Goal: Task Accomplishment & Management: Manage account settings

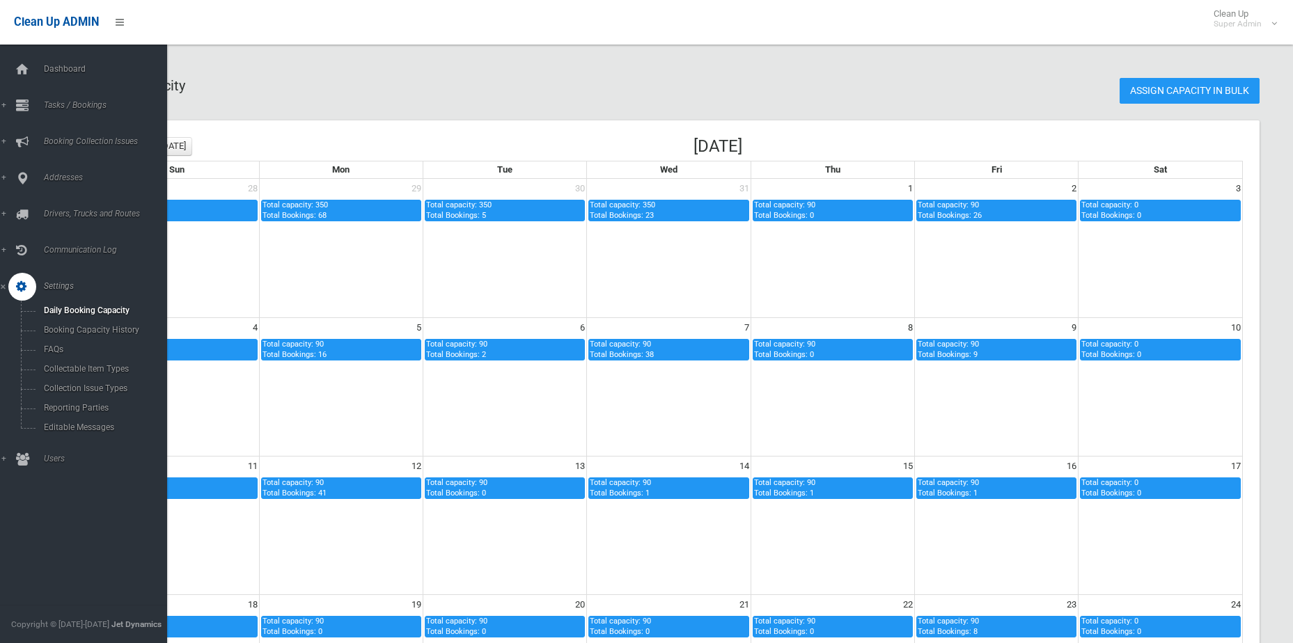
scroll to position [434, 0]
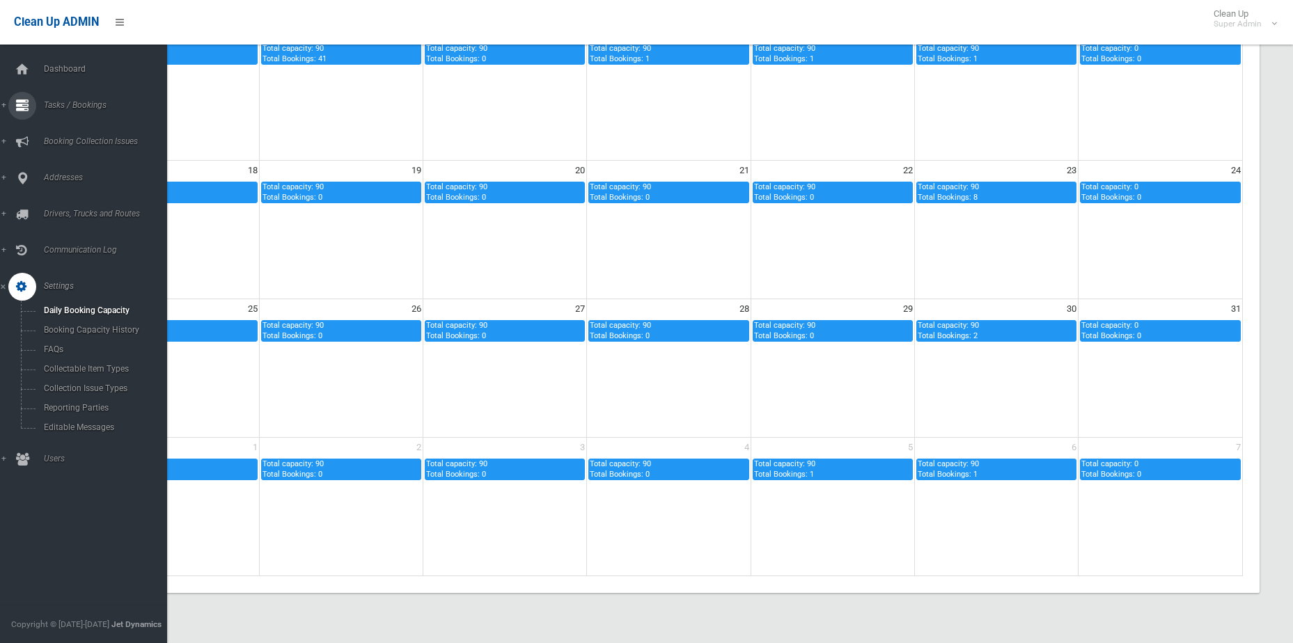
click at [64, 95] on link "Tasks / Bookings" at bounding box center [89, 106] width 178 height 28
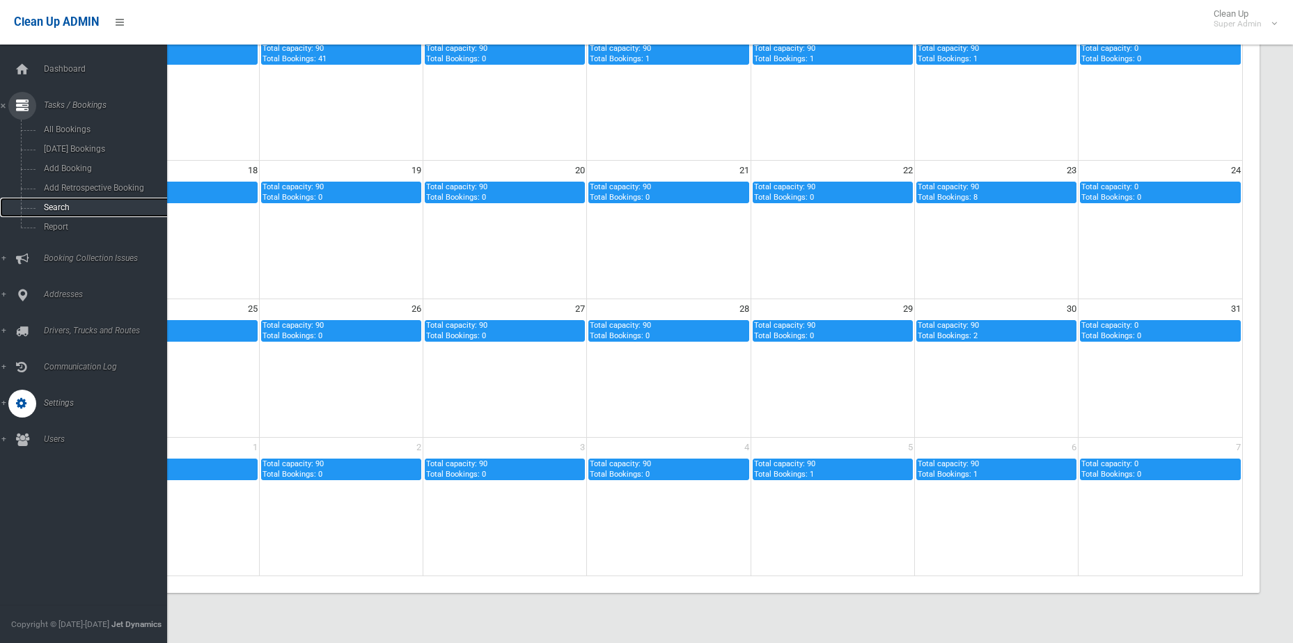
click at [74, 202] on link "Search" at bounding box center [89, 207] width 178 height 19
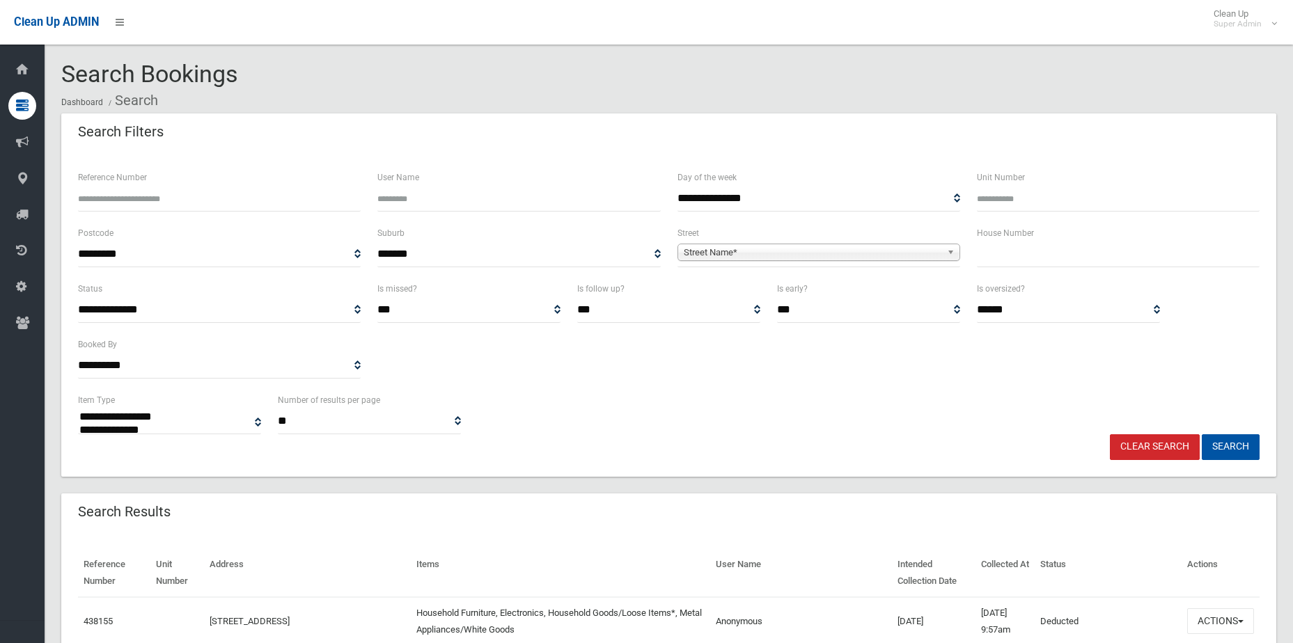
select select
click at [748, 258] on span "Street Name*" at bounding box center [813, 252] width 258 height 17
type input "***"
type input "**"
click at [1202, 434] on button "Search" at bounding box center [1231, 447] width 58 height 26
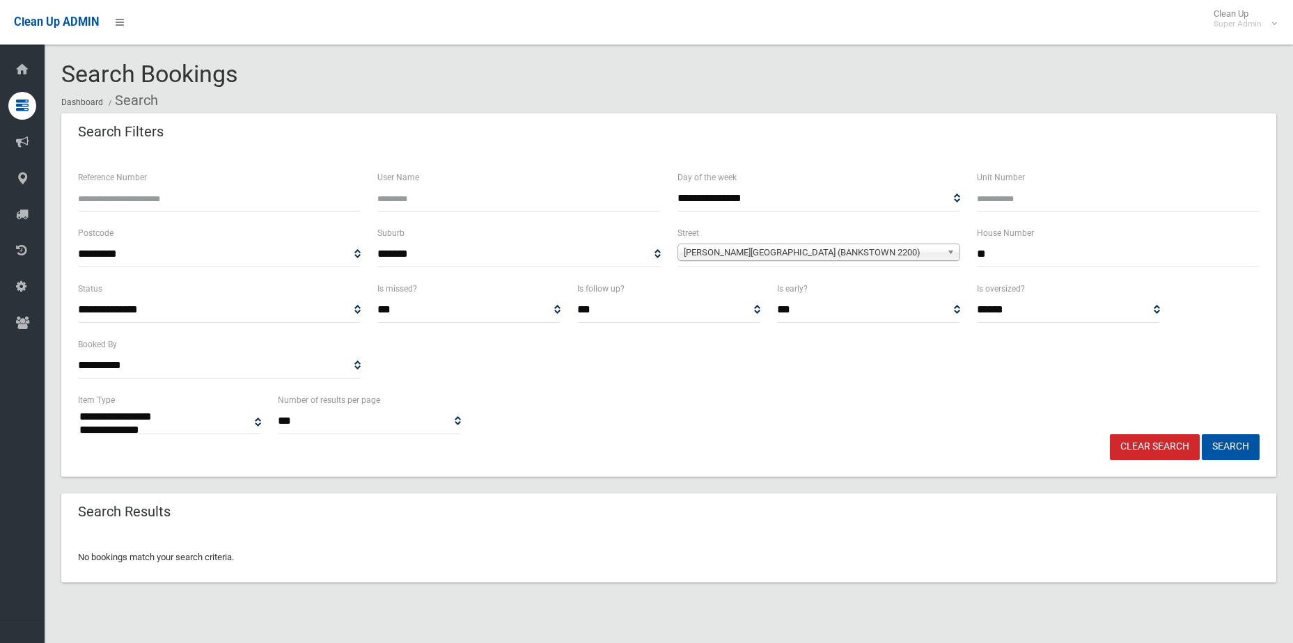
select select
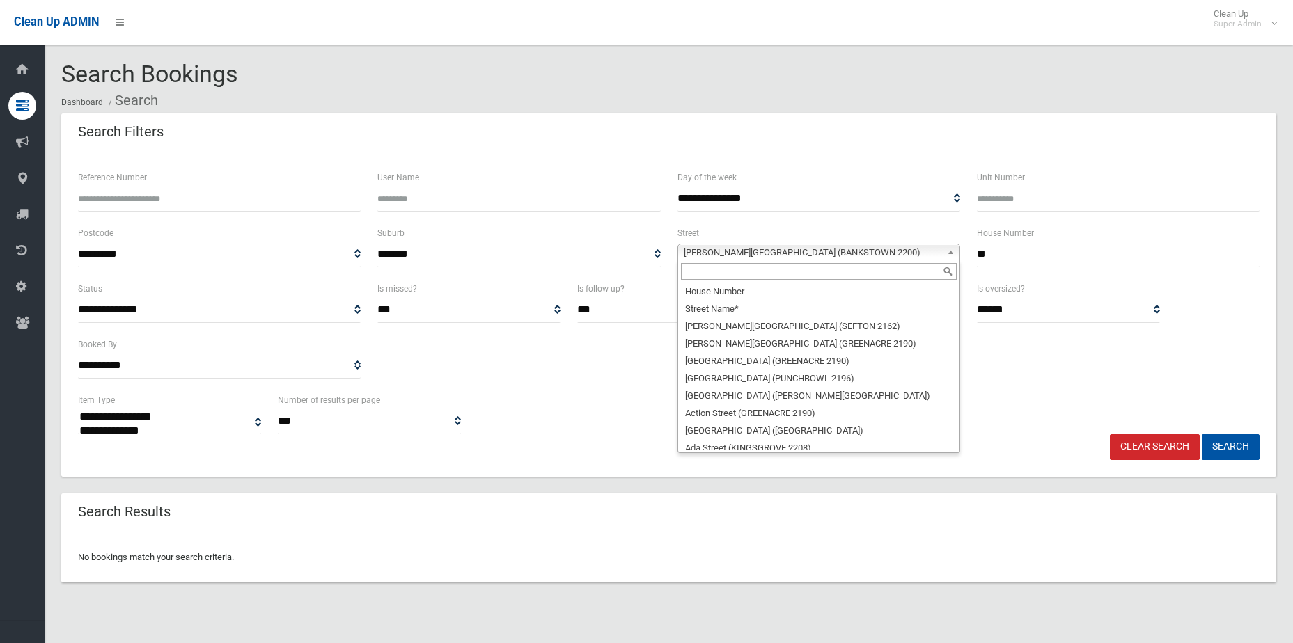
click at [753, 246] on span "Macauley Avenue (BANKSTOWN 2200)" at bounding box center [813, 252] width 258 height 17
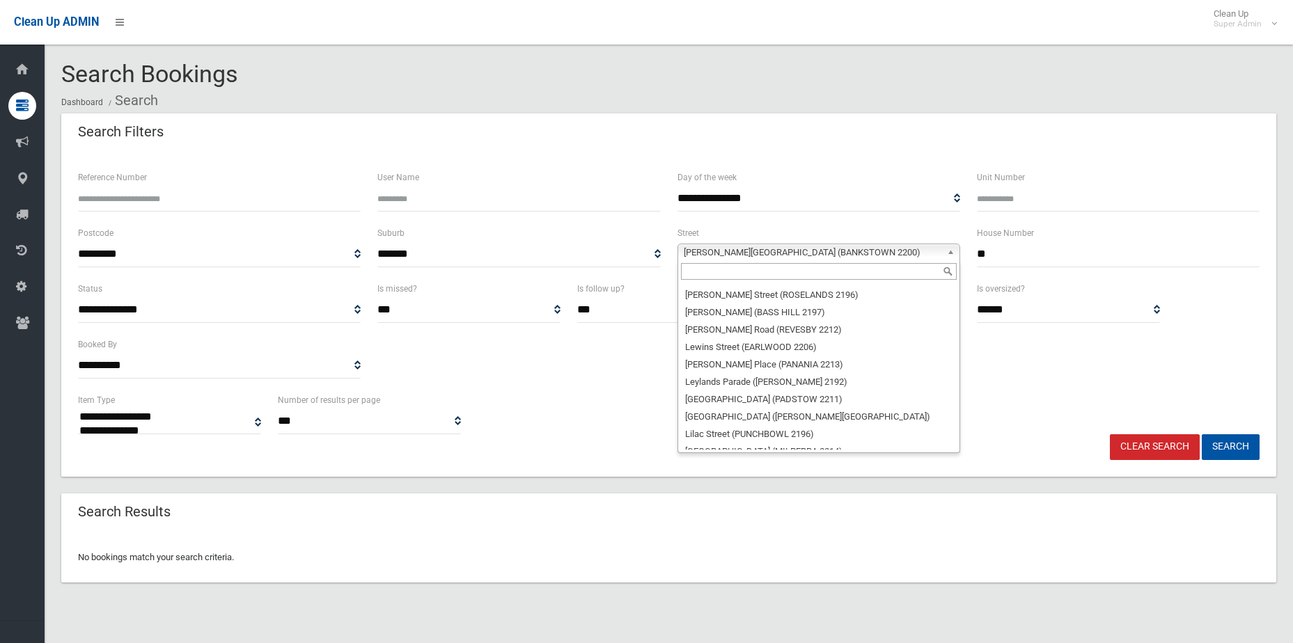
scroll to position [22216, 0]
click at [730, 268] on input "text" at bounding box center [819, 271] width 276 height 17
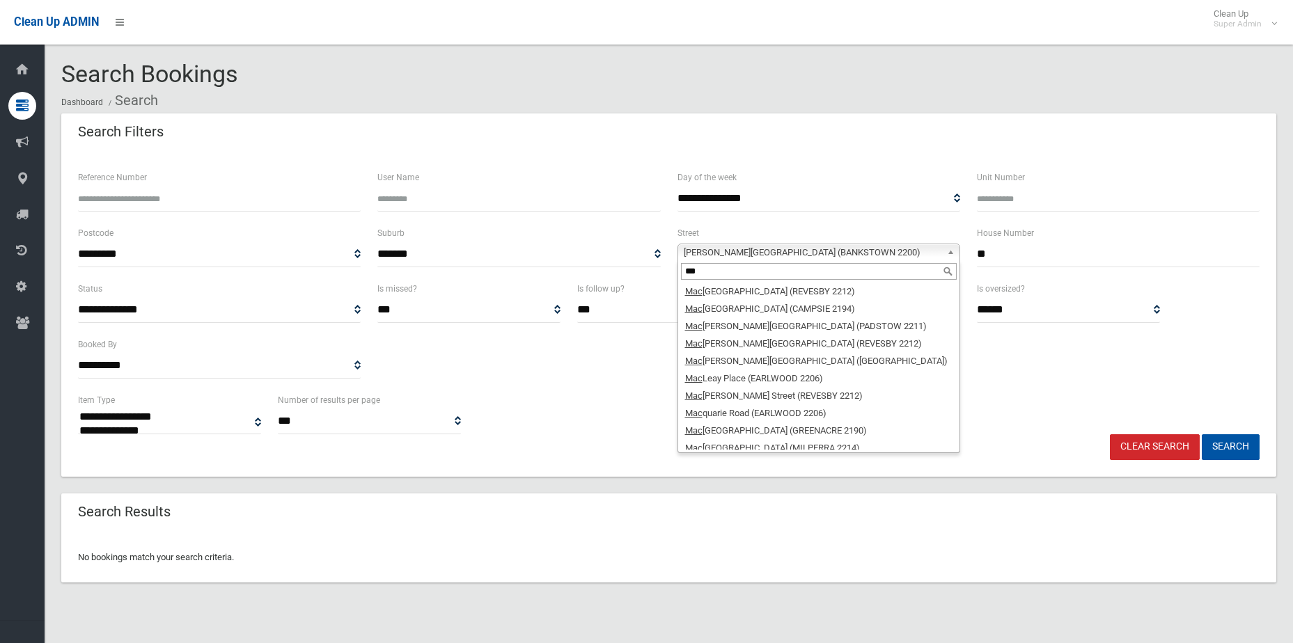
scroll to position [17, 0]
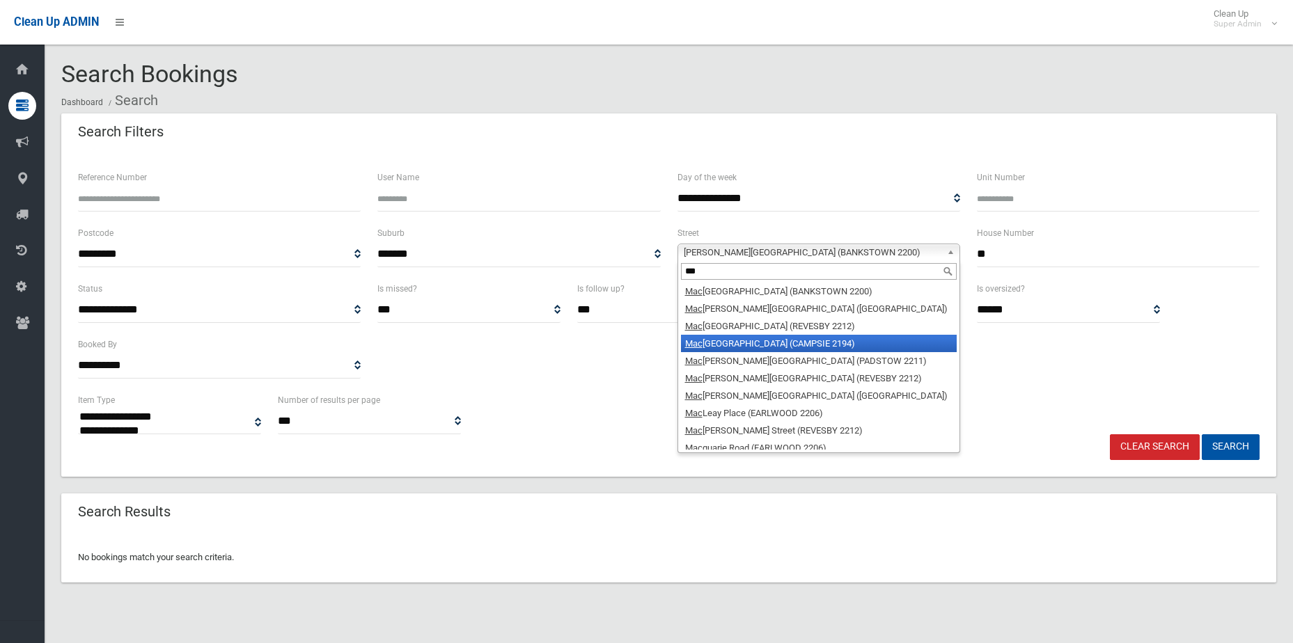
type input "***"
click at [730, 341] on li "Mac kinder Street (CAMPSIE 2194)" at bounding box center [819, 343] width 276 height 17
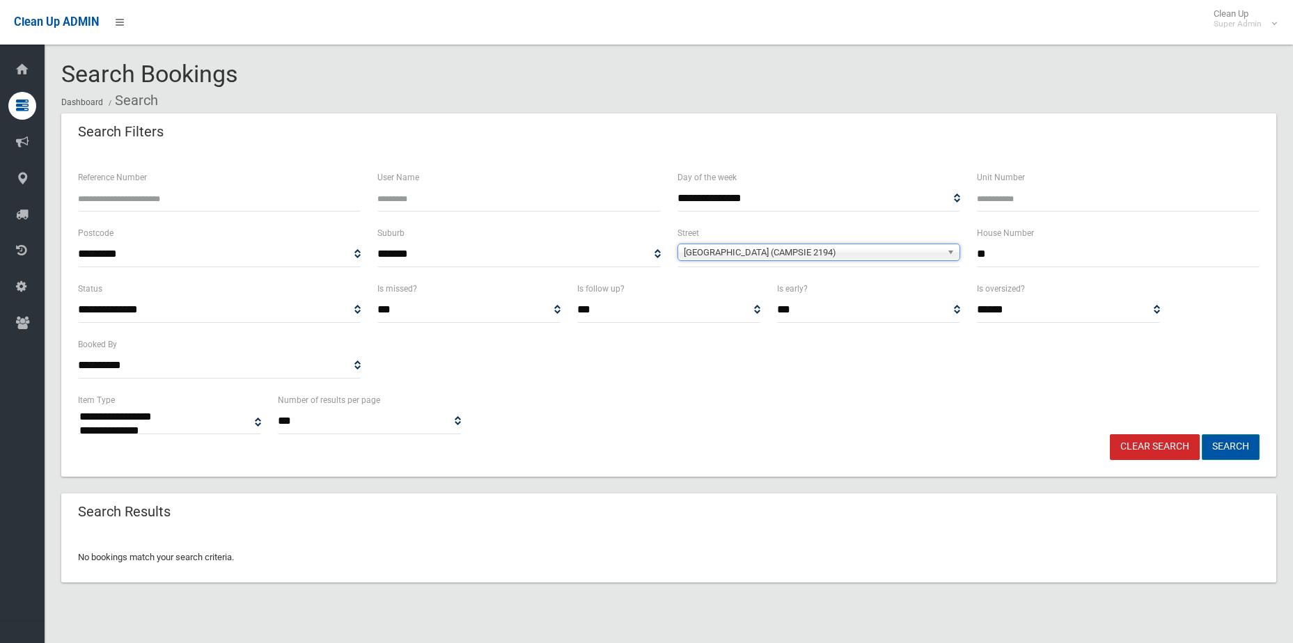
click at [1209, 451] on button "Search" at bounding box center [1231, 447] width 58 height 26
select select
click at [881, 251] on span "Mackinder Street (CAMPSIE 2194)" at bounding box center [813, 252] width 258 height 17
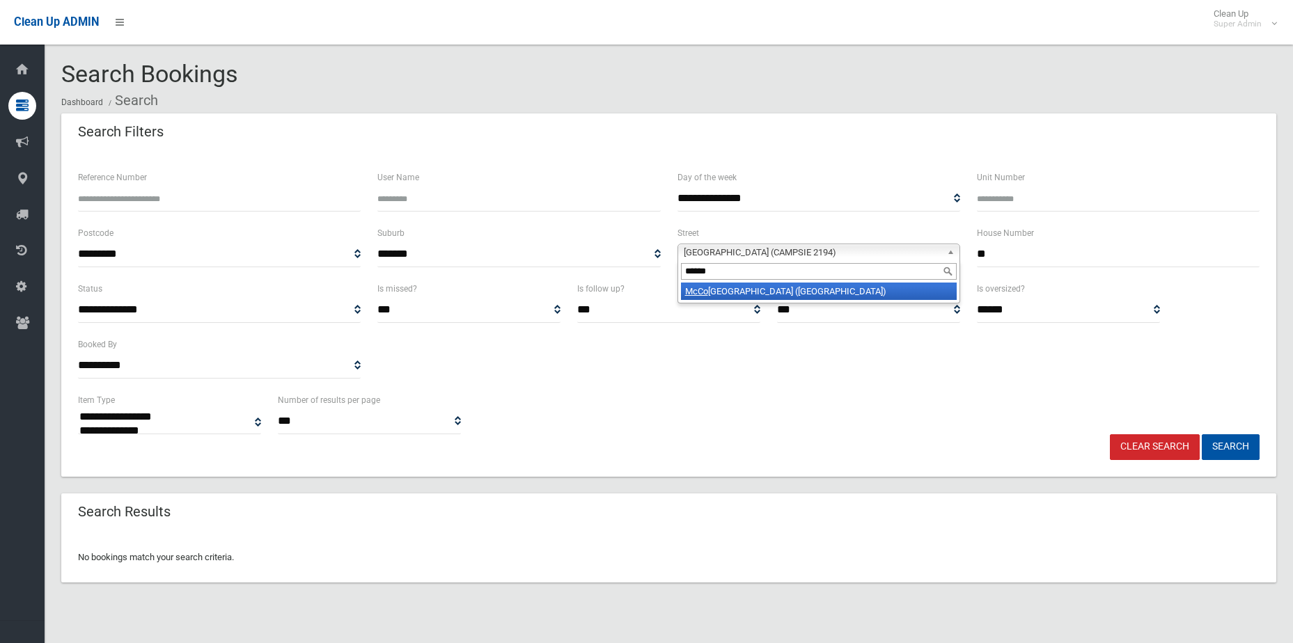
type input "*******"
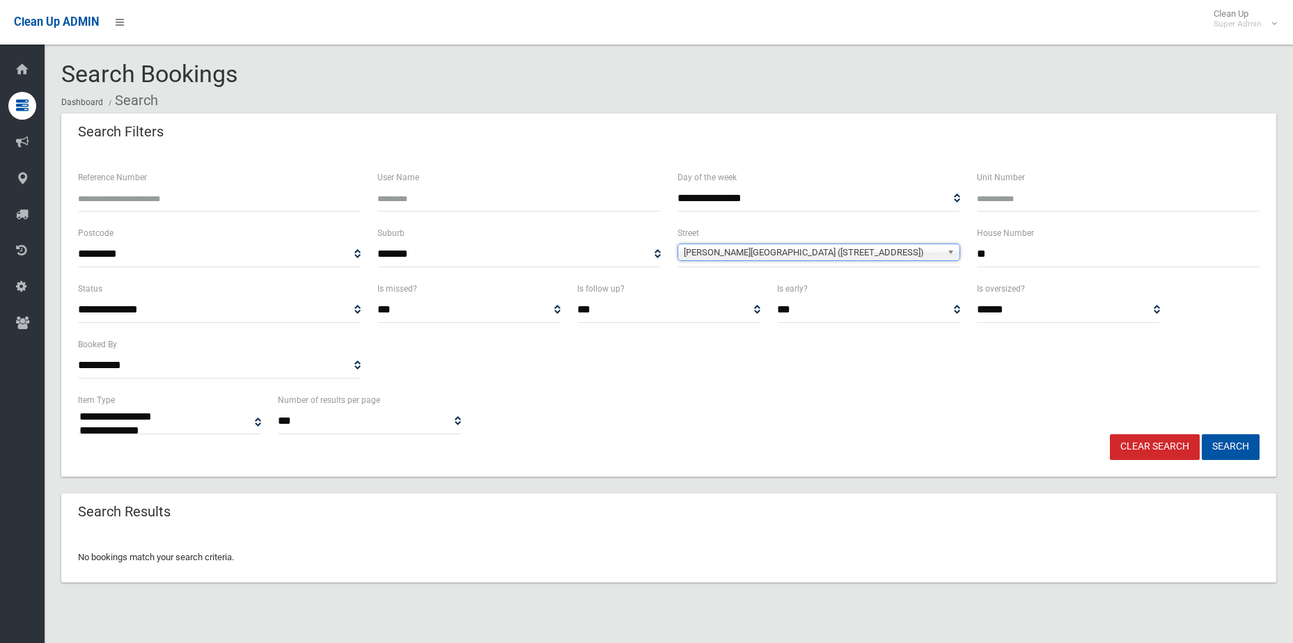
click at [1132, 462] on div "**********" at bounding box center [668, 314] width 1215 height 324
click at [1132, 455] on link "Clear Search" at bounding box center [1155, 447] width 90 height 26
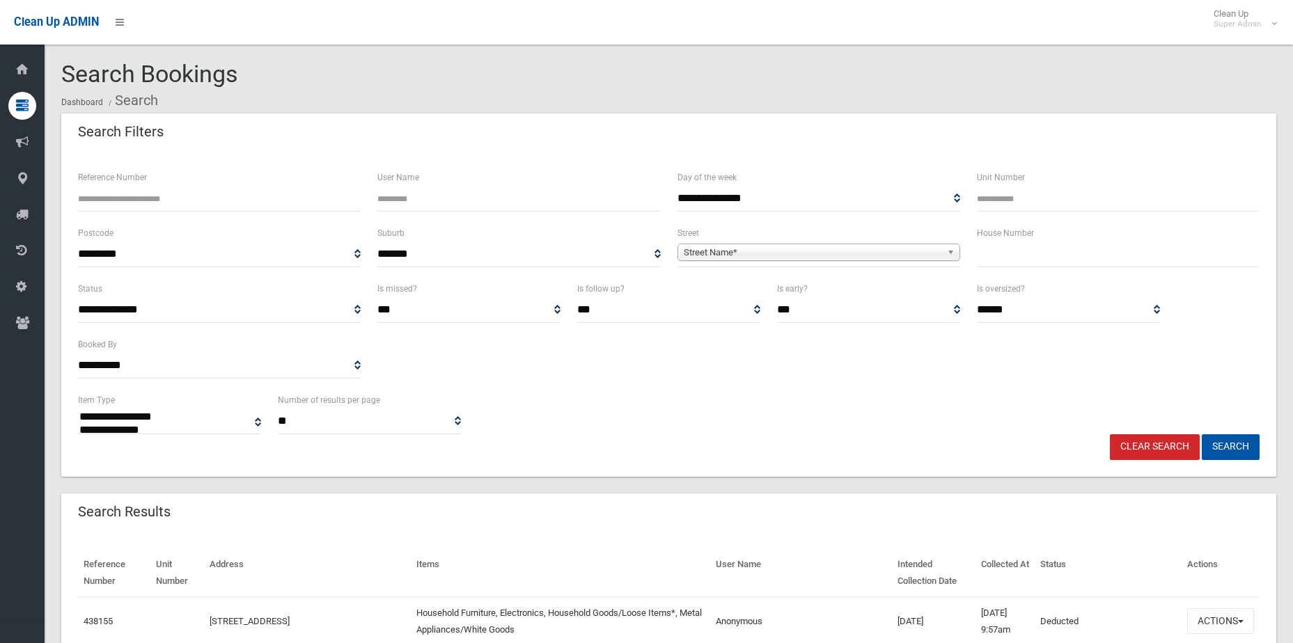
select select
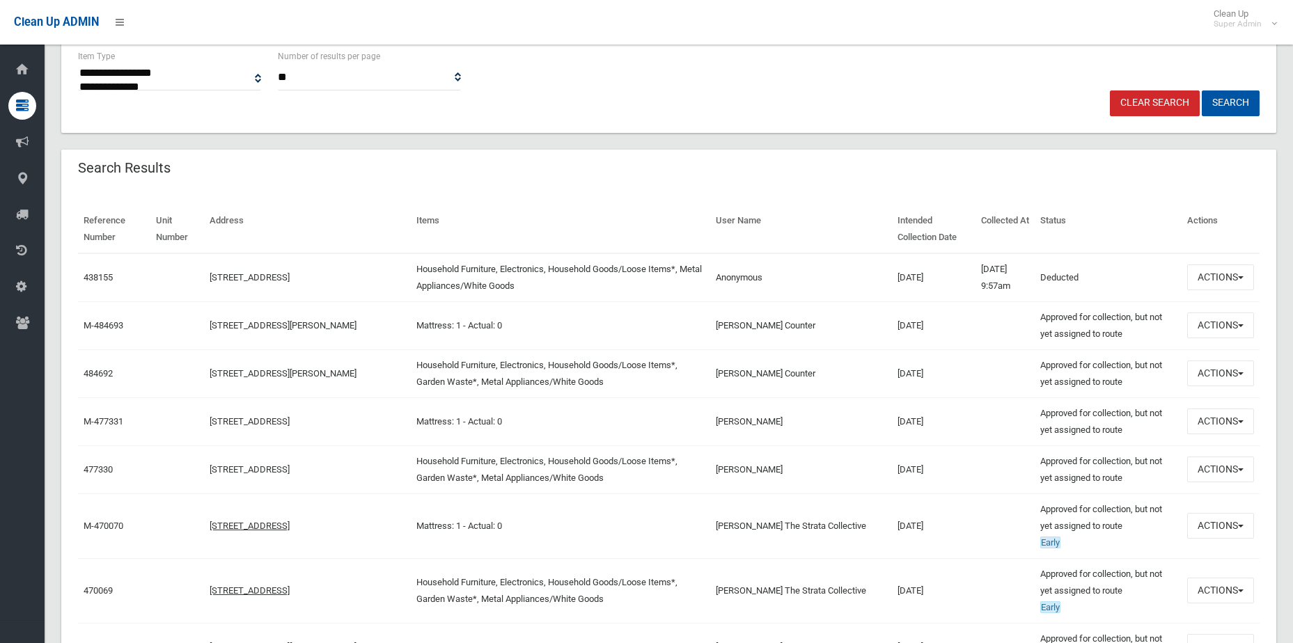
scroll to position [70, 0]
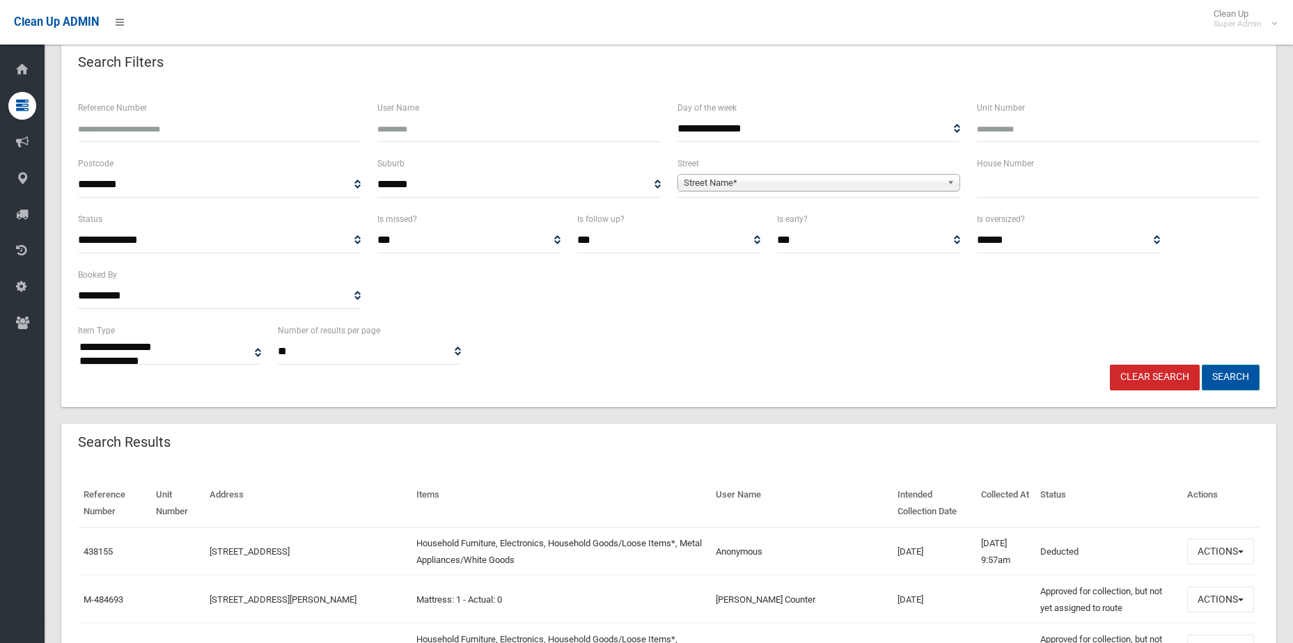
click at [1239, 375] on button "Search" at bounding box center [1231, 378] width 58 height 26
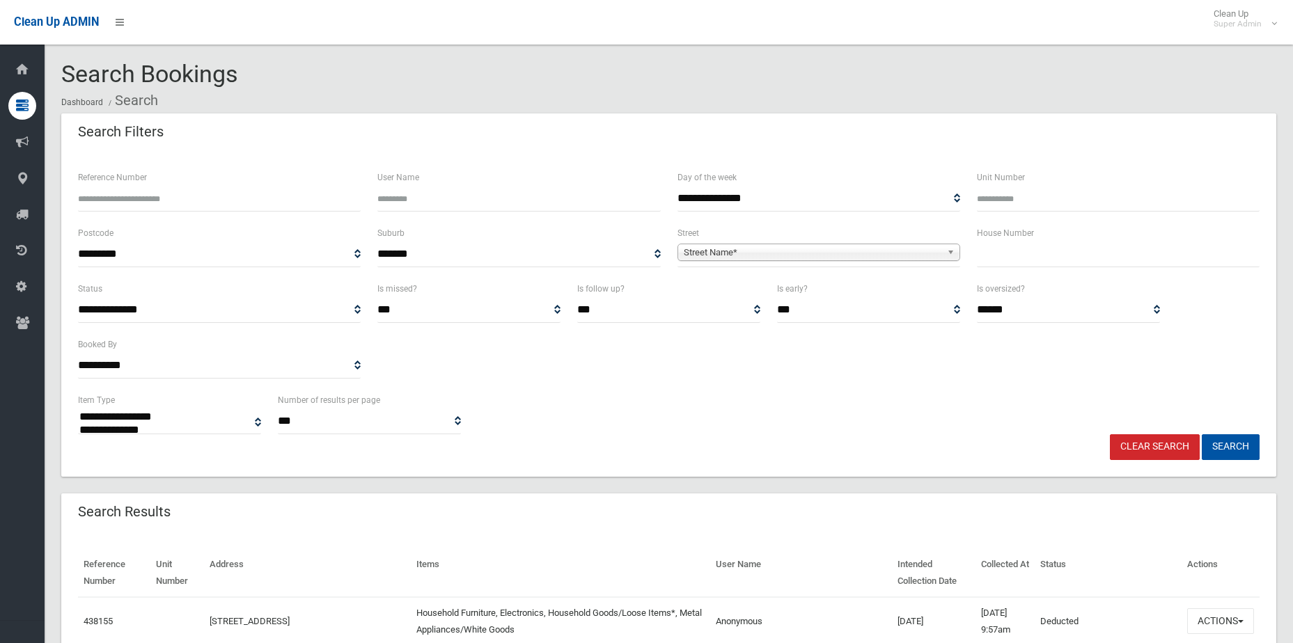
select select
click at [1020, 260] on input "text" at bounding box center [1118, 255] width 283 height 26
type input "**"
click at [769, 256] on span "Street Name*" at bounding box center [813, 252] width 258 height 17
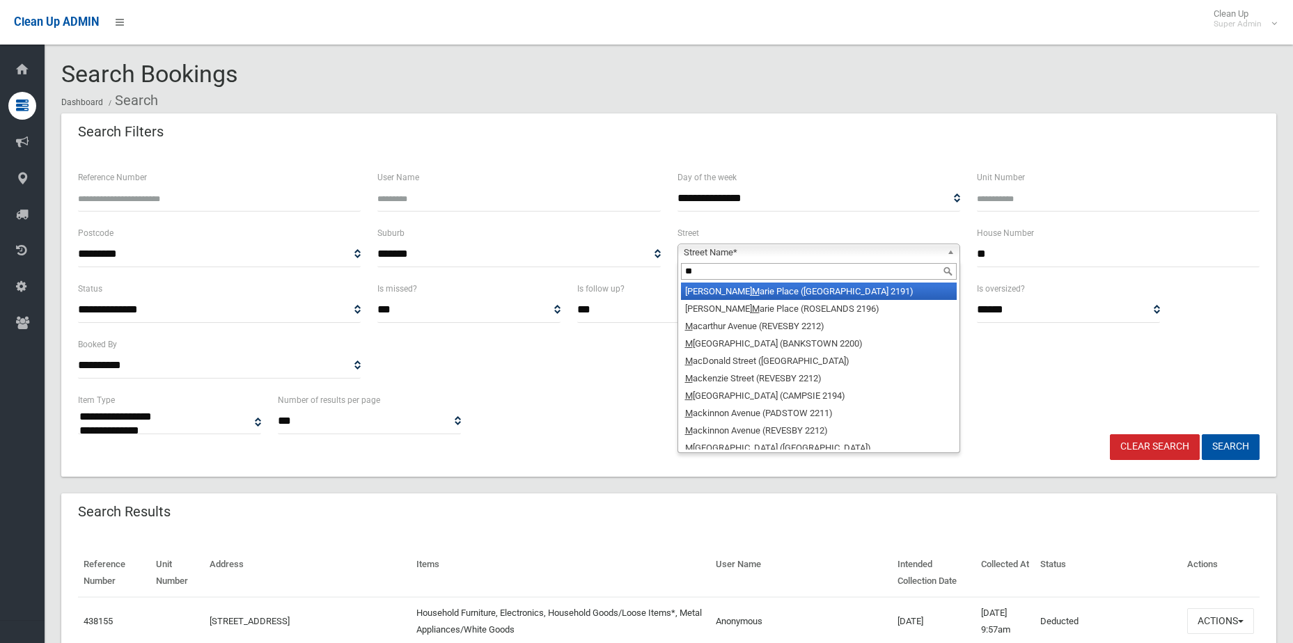
type input "***"
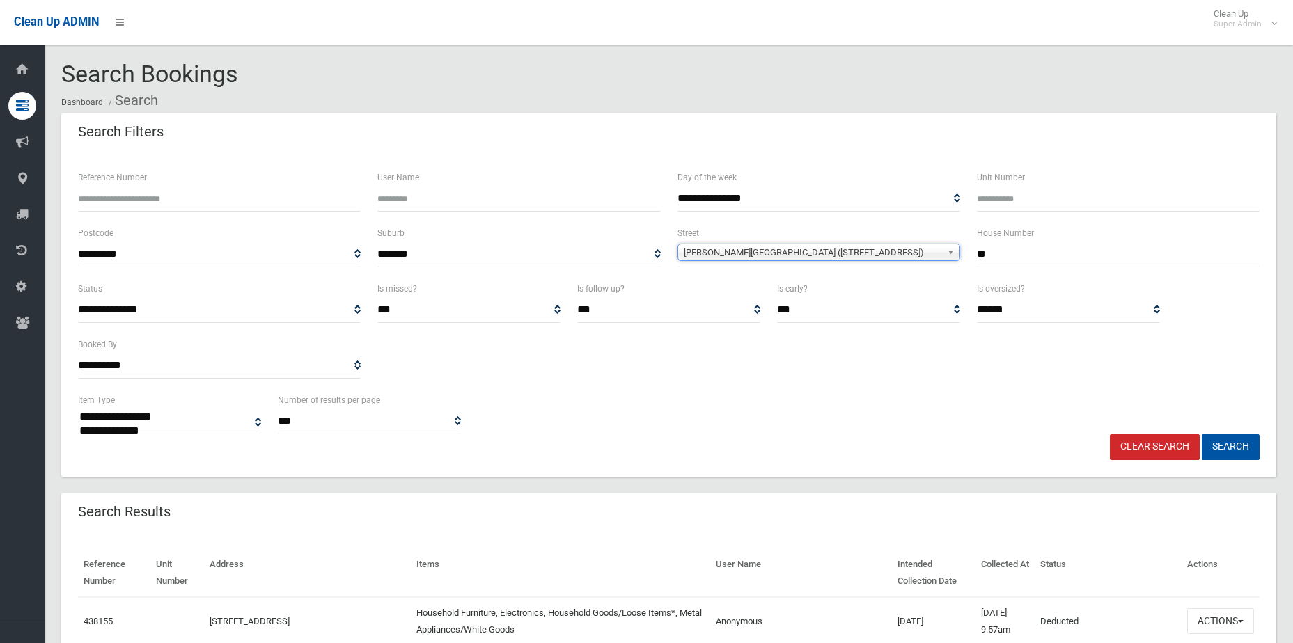
click at [1202, 434] on button "Search" at bounding box center [1231, 447] width 58 height 26
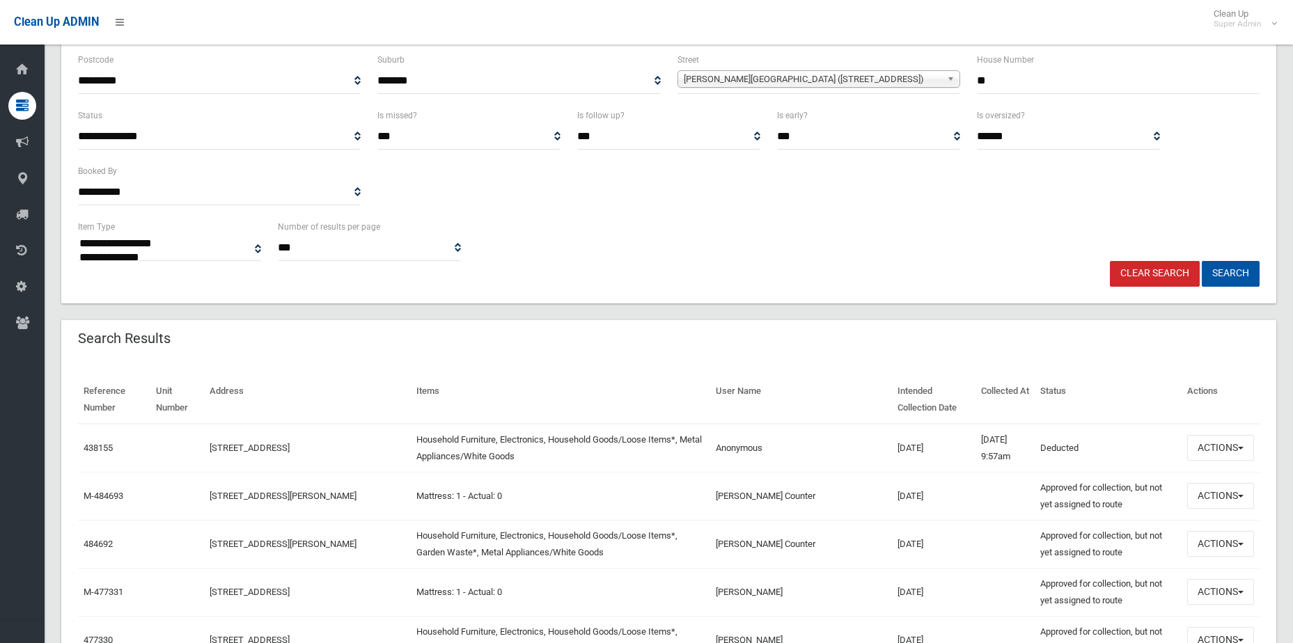
scroll to position [209, 0]
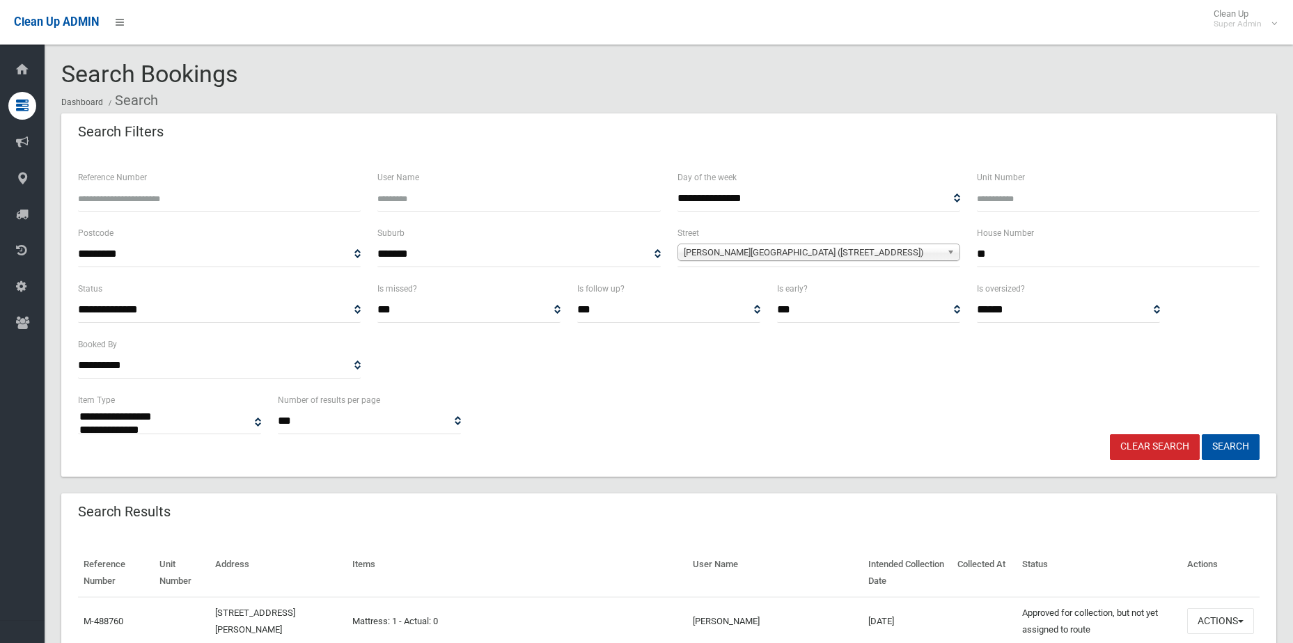
select select
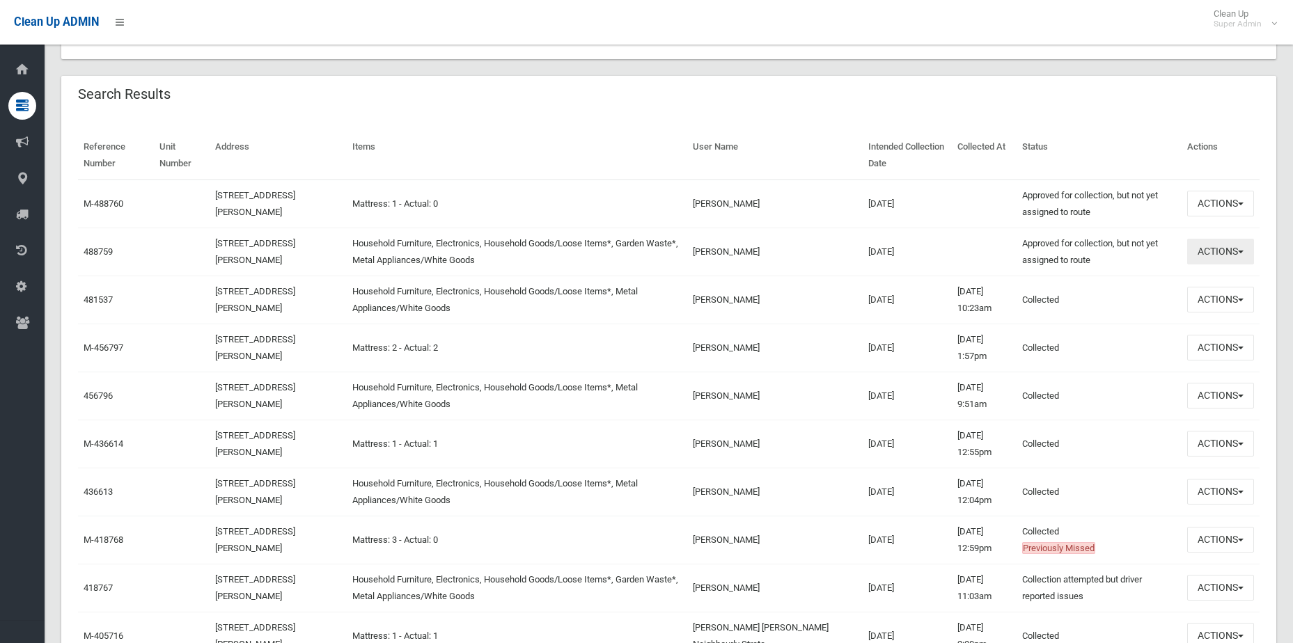
click at [1237, 249] on button "Actions" at bounding box center [1220, 252] width 67 height 26
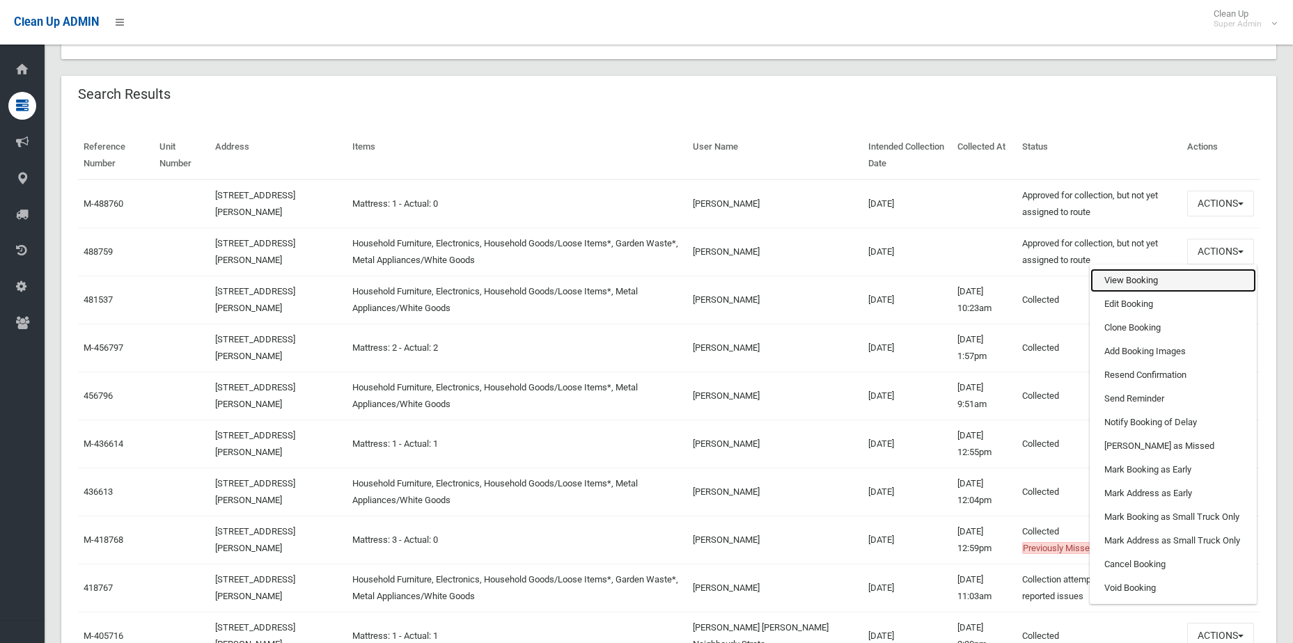
click at [1164, 282] on link "View Booking" at bounding box center [1173, 281] width 166 height 24
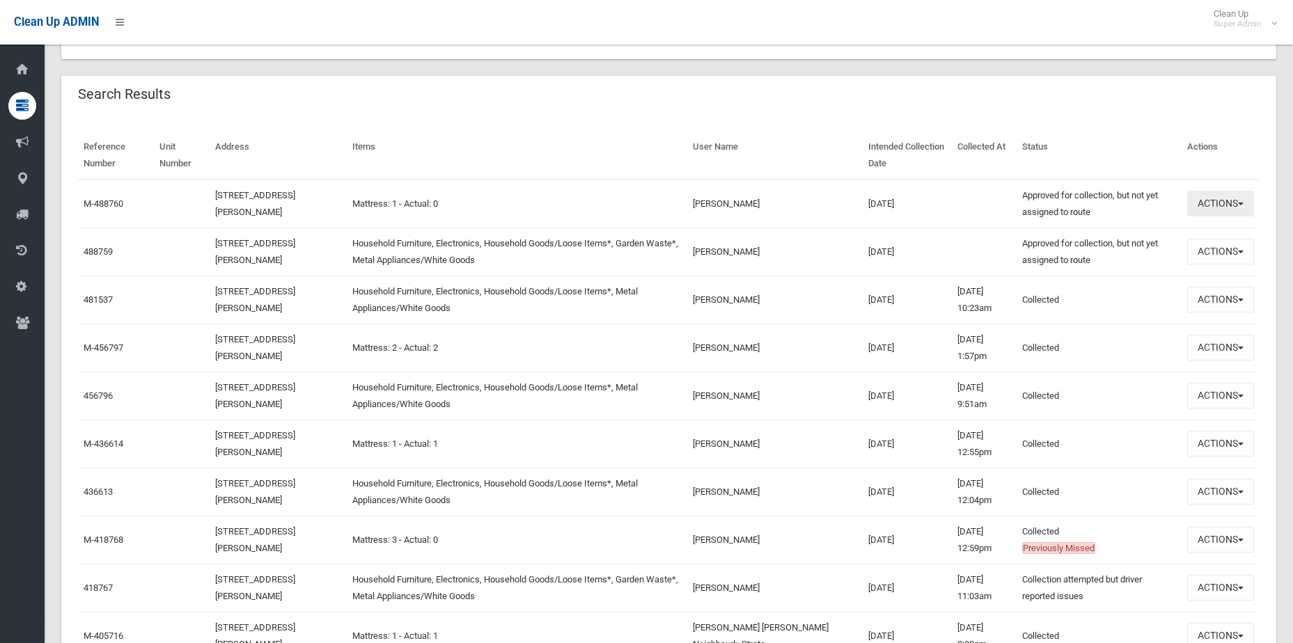
click at [1214, 195] on button "Actions" at bounding box center [1220, 204] width 67 height 26
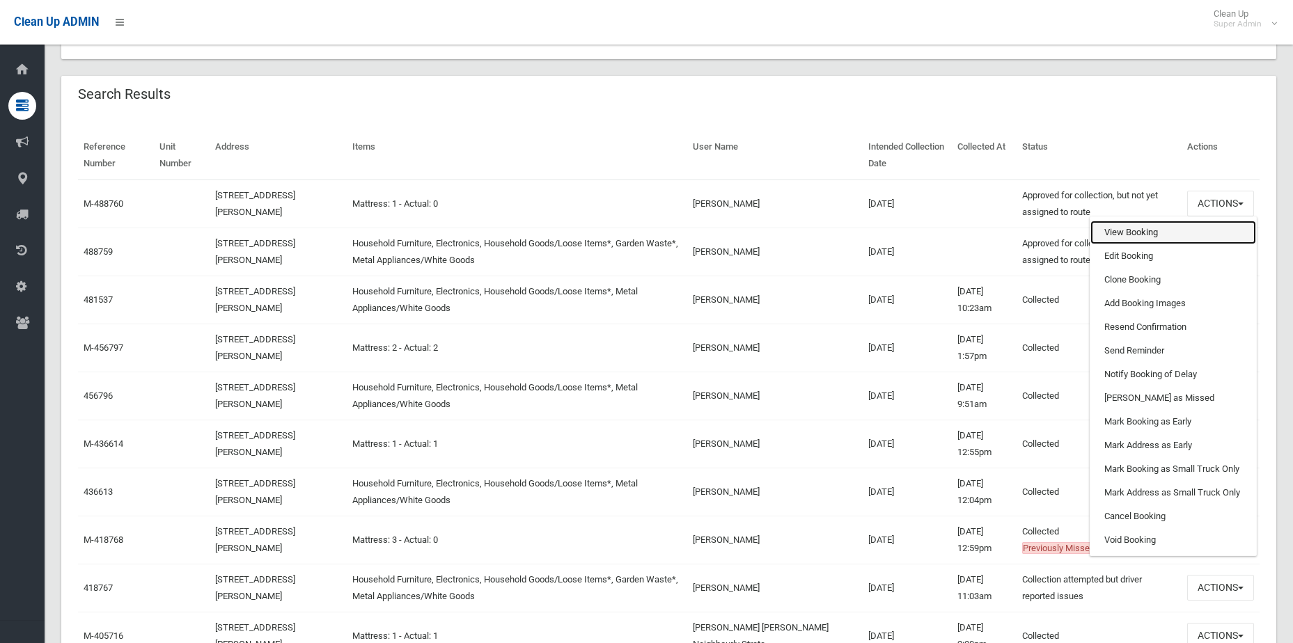
click at [1164, 230] on link "View Booking" at bounding box center [1173, 233] width 166 height 24
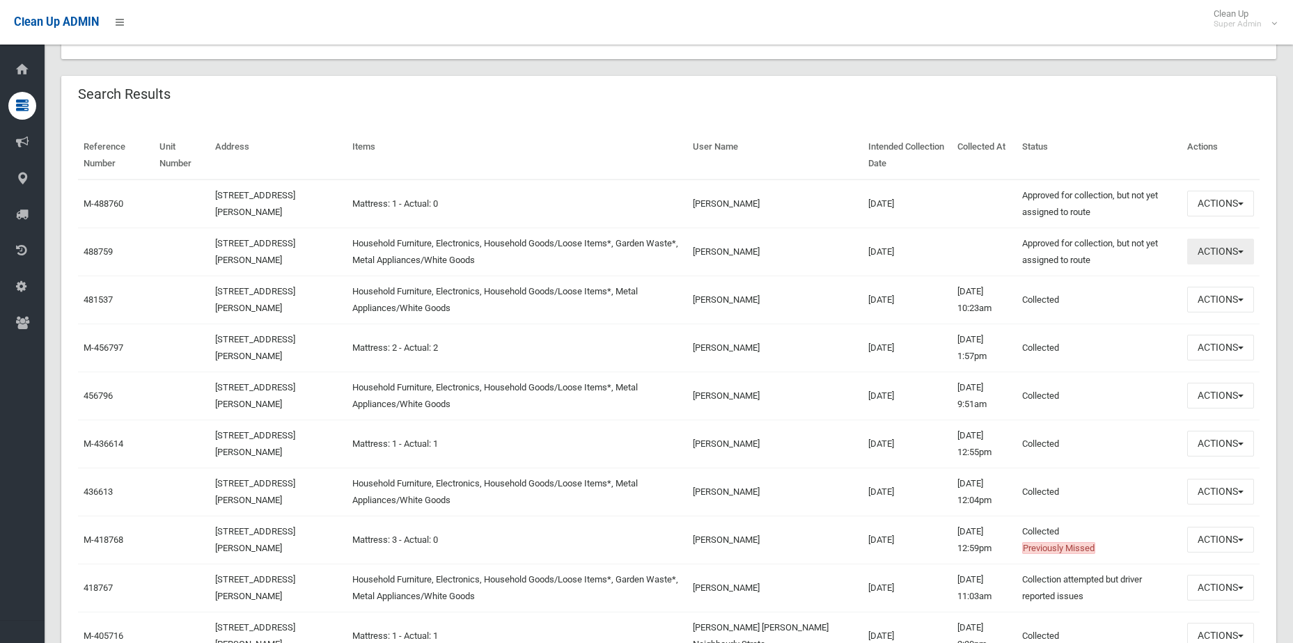
click at [1213, 263] on button "Actions" at bounding box center [1220, 252] width 67 height 26
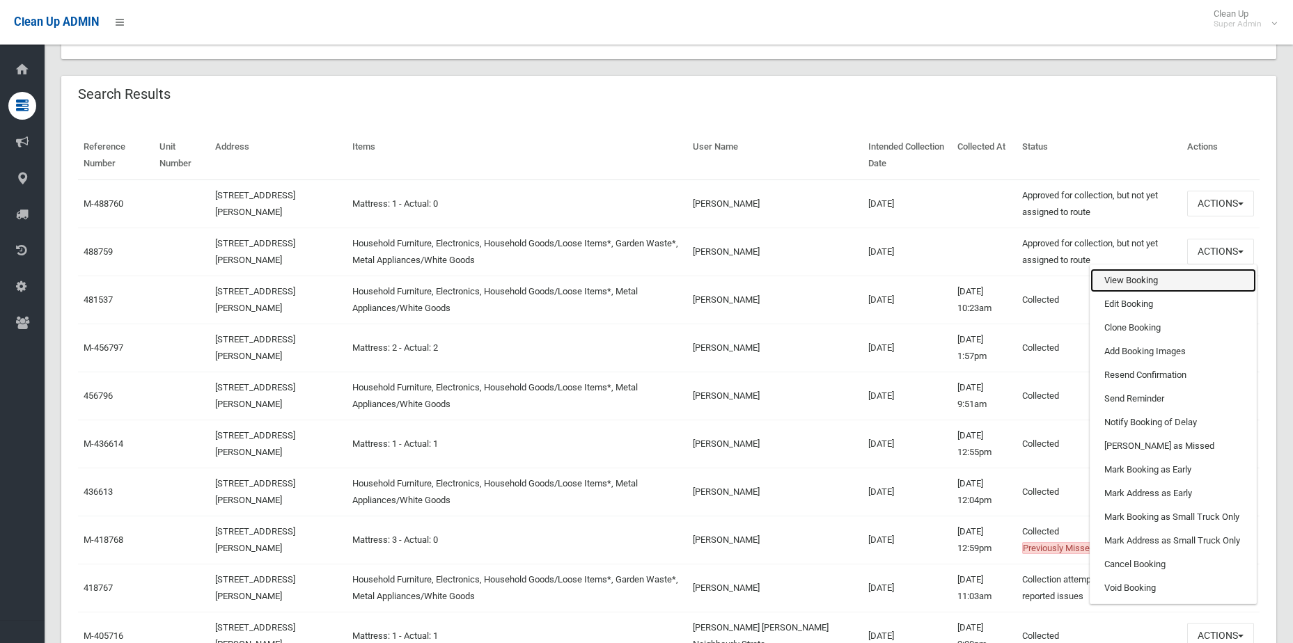
click at [1172, 288] on link "View Booking" at bounding box center [1173, 281] width 166 height 24
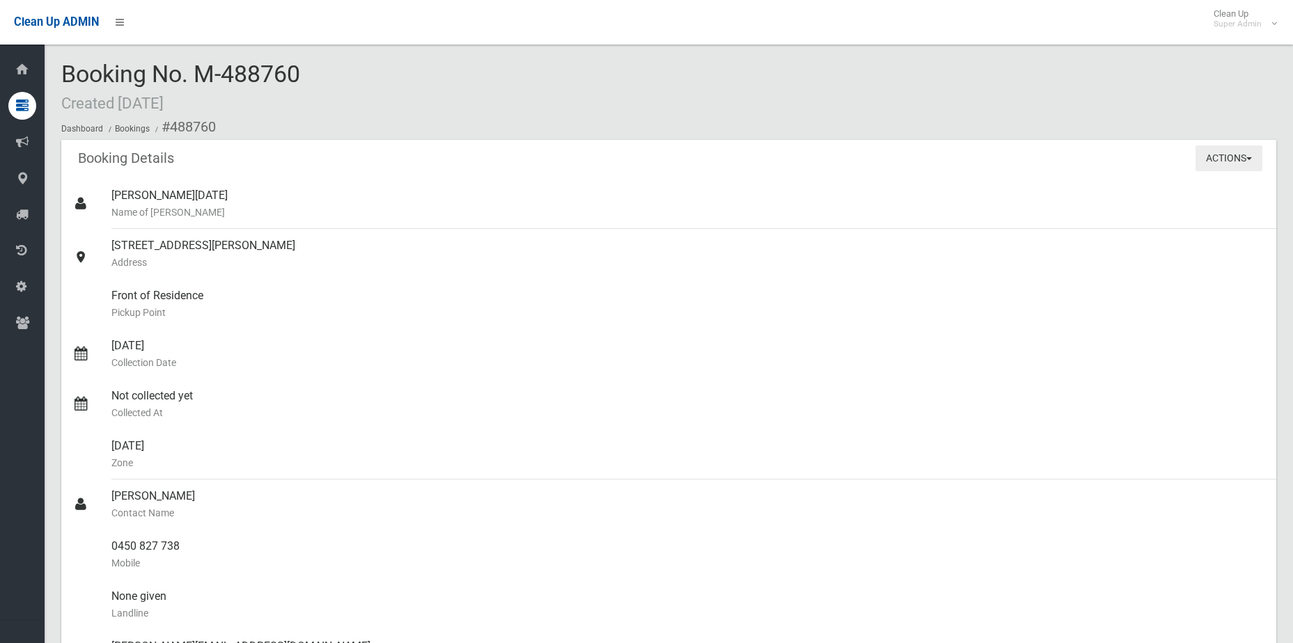
click at [1220, 166] on button "Actions" at bounding box center [1228, 159] width 67 height 26
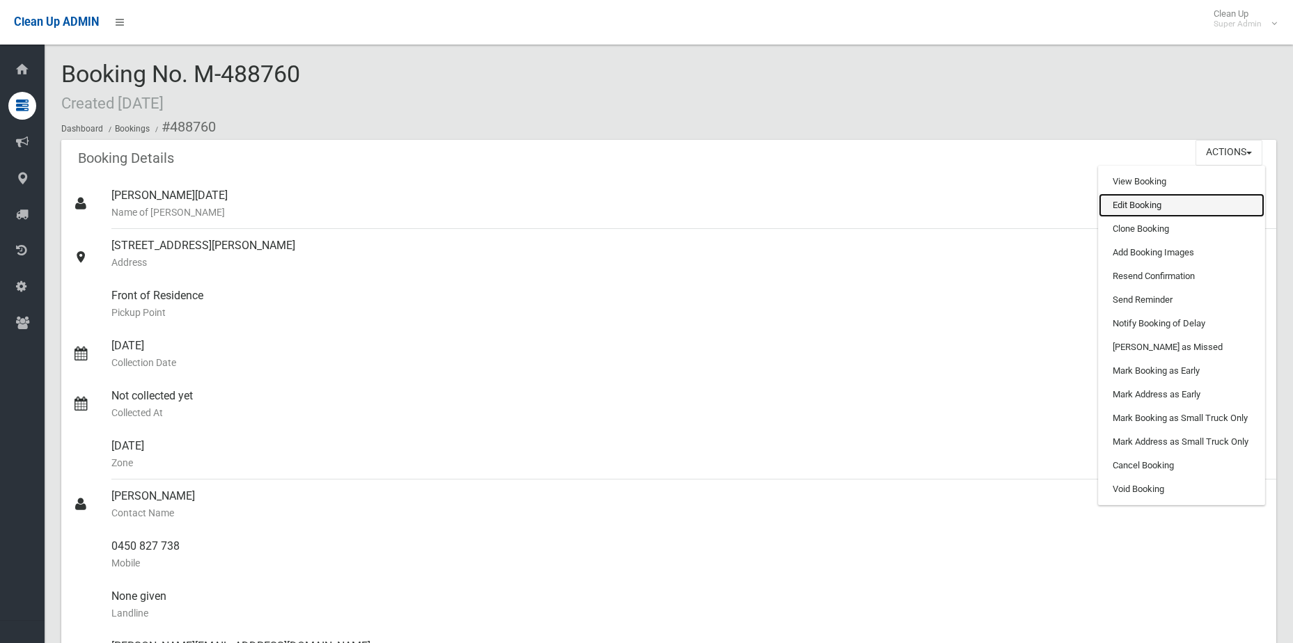
click at [1148, 203] on link "Edit Booking" at bounding box center [1182, 206] width 166 height 24
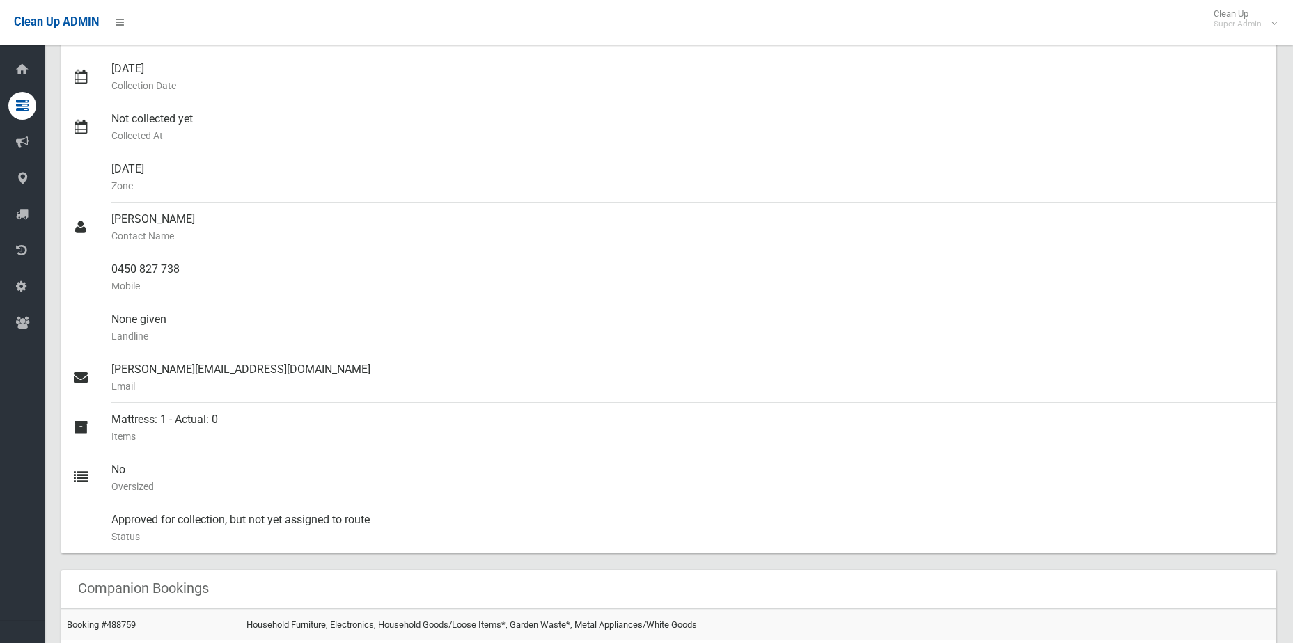
scroll to position [487, 0]
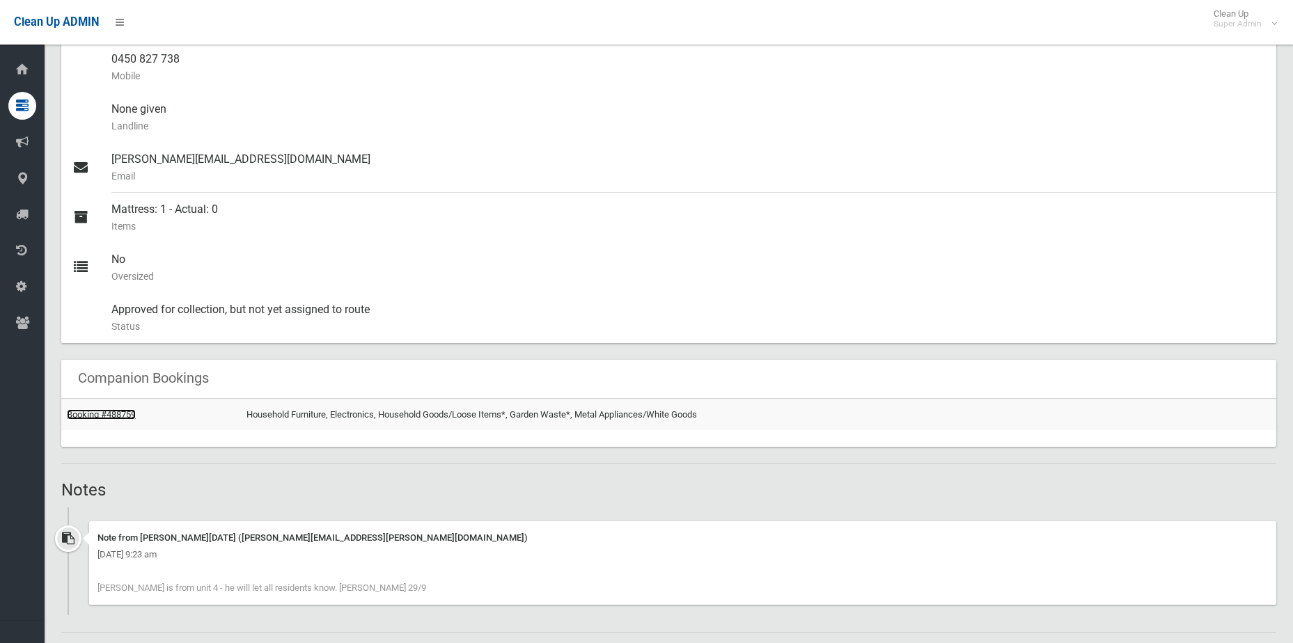
click at [116, 411] on link "Booking #488759" at bounding box center [101, 414] width 69 height 10
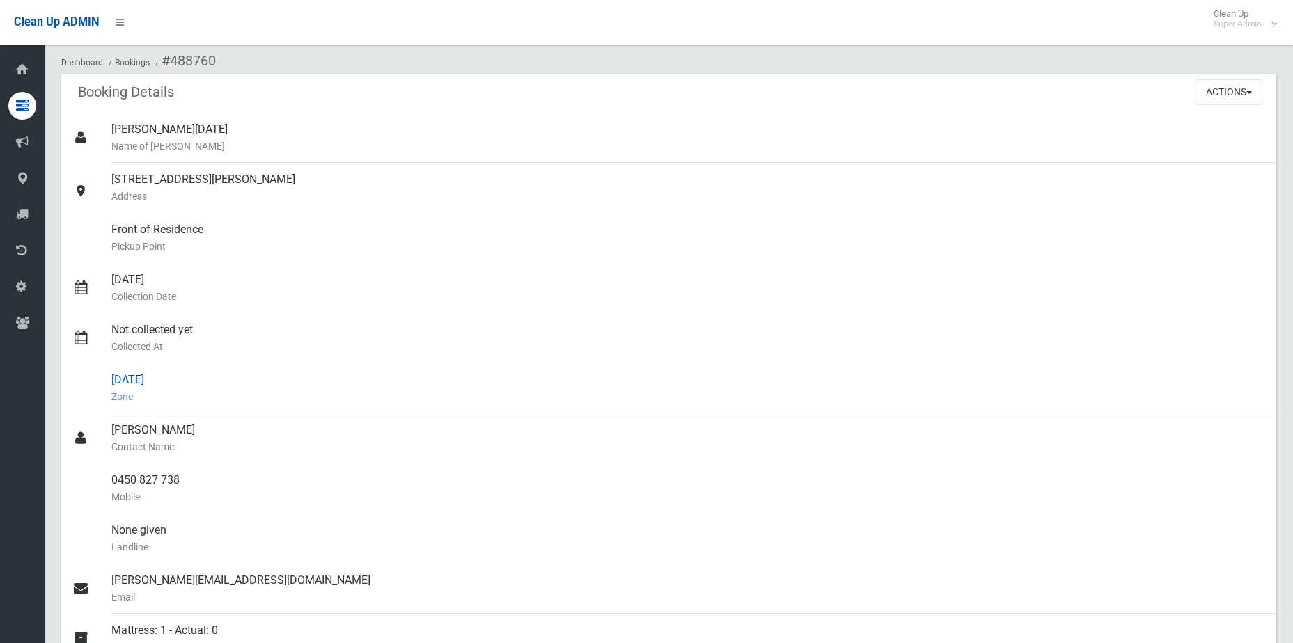
scroll to position [0, 0]
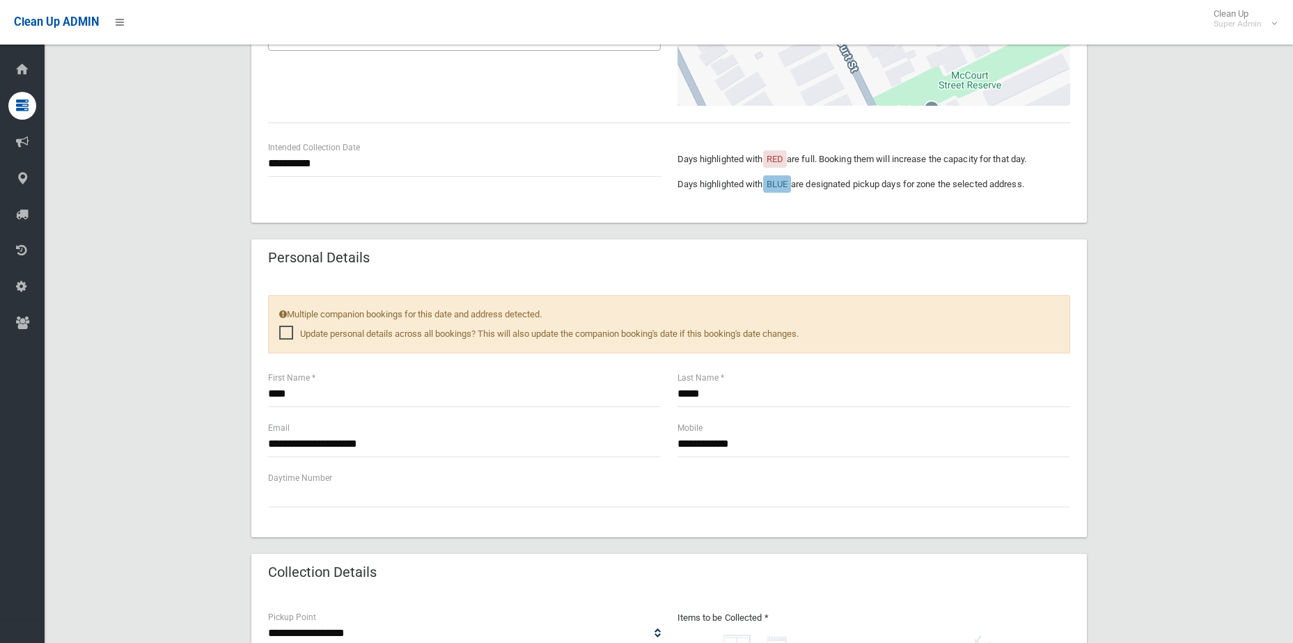
scroll to position [209, 0]
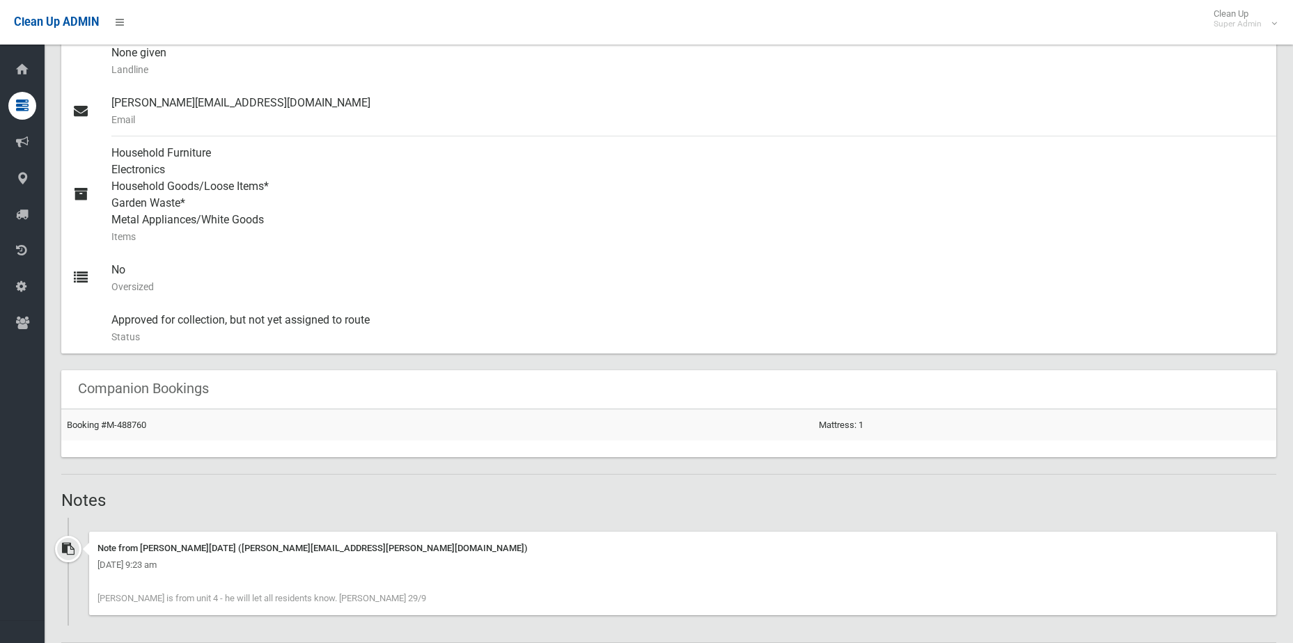
scroll to position [696, 0]
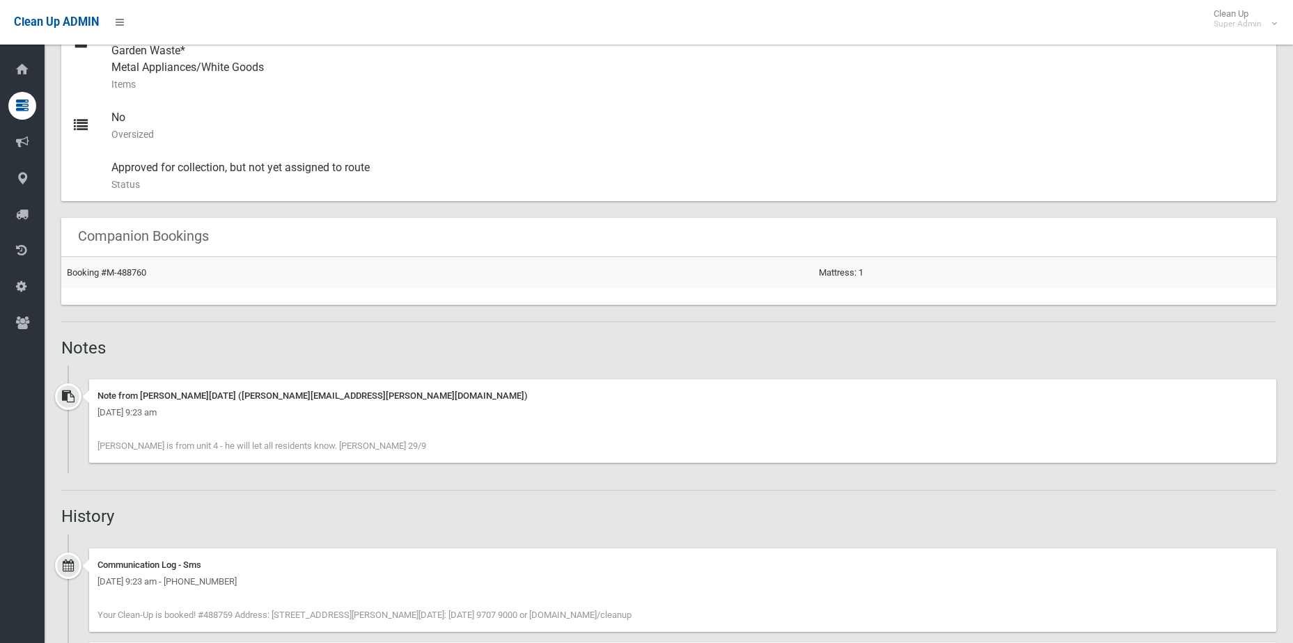
drag, startPoint x: 105, startPoint y: 450, endPoint x: 391, endPoint y: 452, distance: 286.2
click at [391, 452] on div "Note from [PERSON_NAME][DATE] ([PERSON_NAME][EMAIL_ADDRESS][PERSON_NAME][DOMAIN…" at bounding box center [682, 421] width 1187 height 84
click at [600, 420] on div "[DATE] 9:23 am" at bounding box center [682, 413] width 1170 height 17
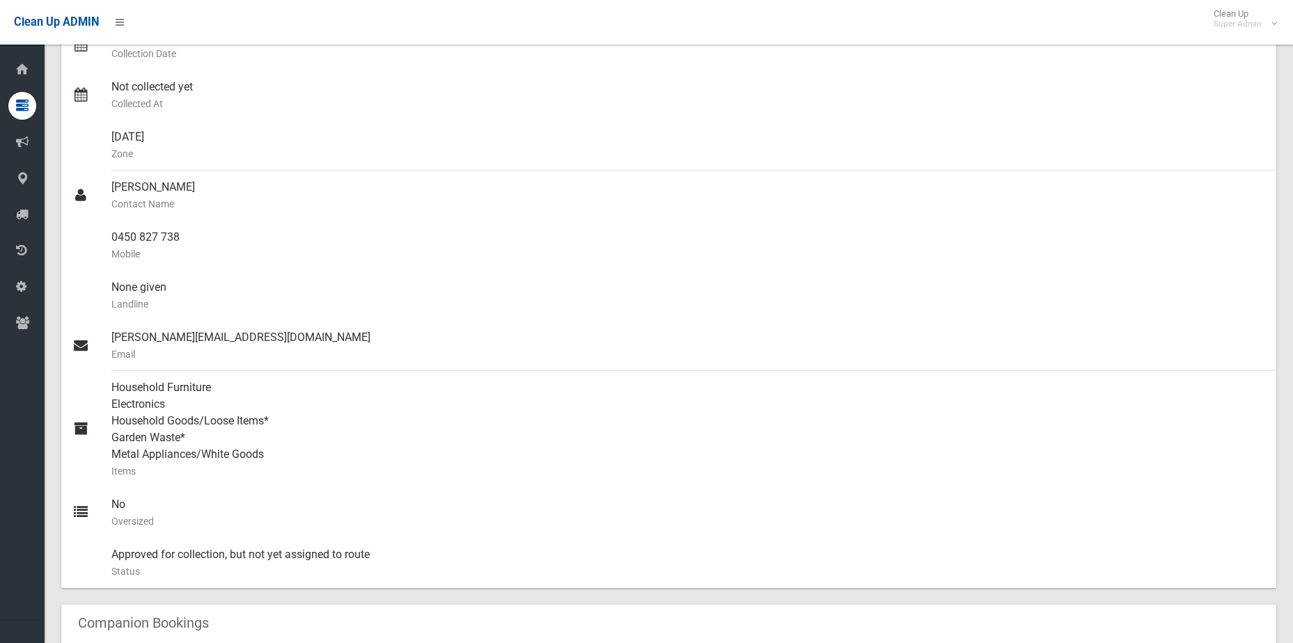
scroll to position [278, 0]
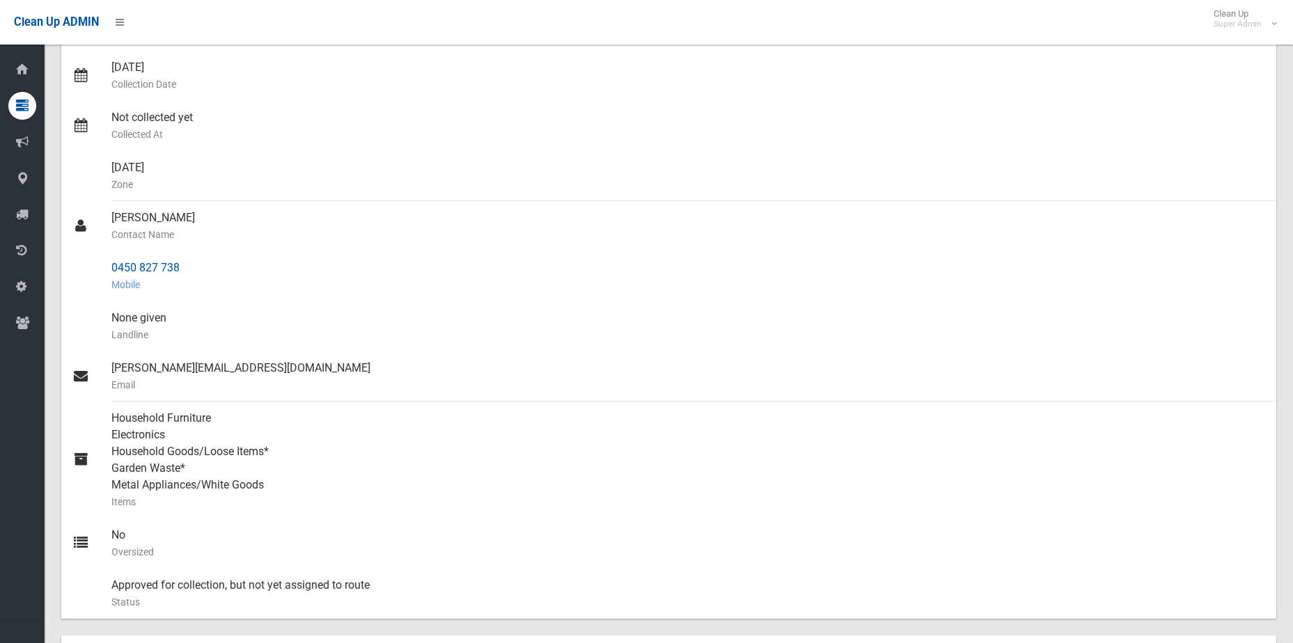
drag, startPoint x: 207, startPoint y: 267, endPoint x: 110, endPoint y: 258, distance: 97.8
click at [110, 258] on link "0450 827 738 Mobile" at bounding box center [668, 276] width 1215 height 50
copy link "0450 827 738"
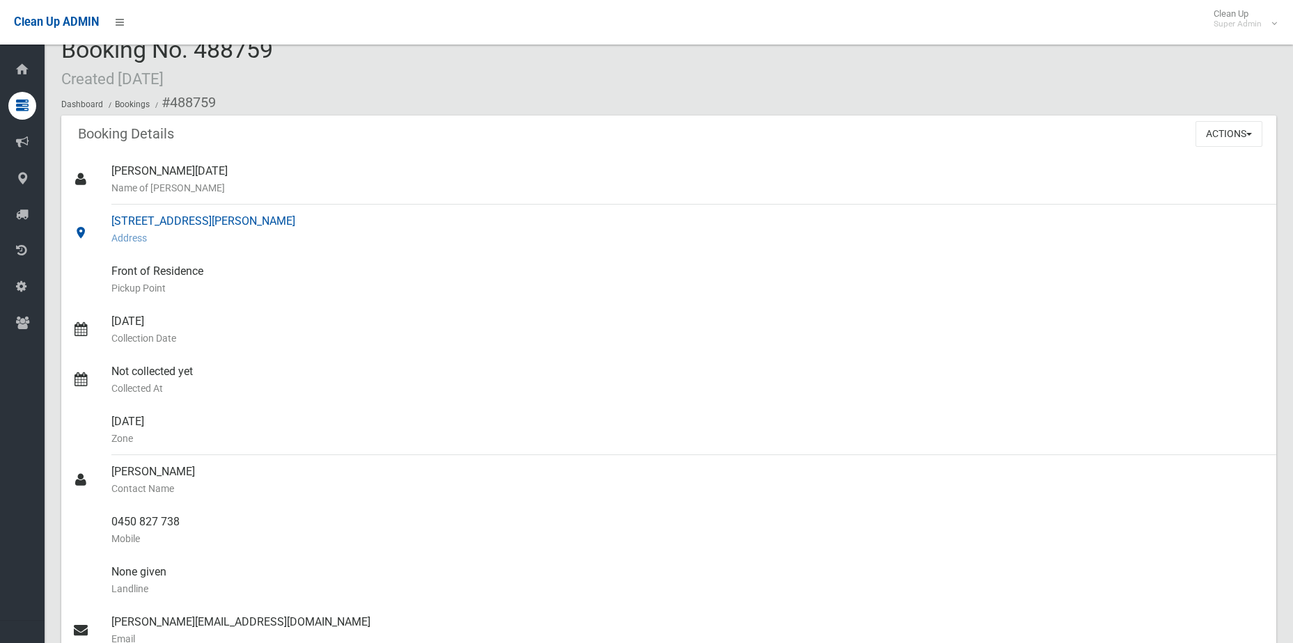
scroll to position [0, 0]
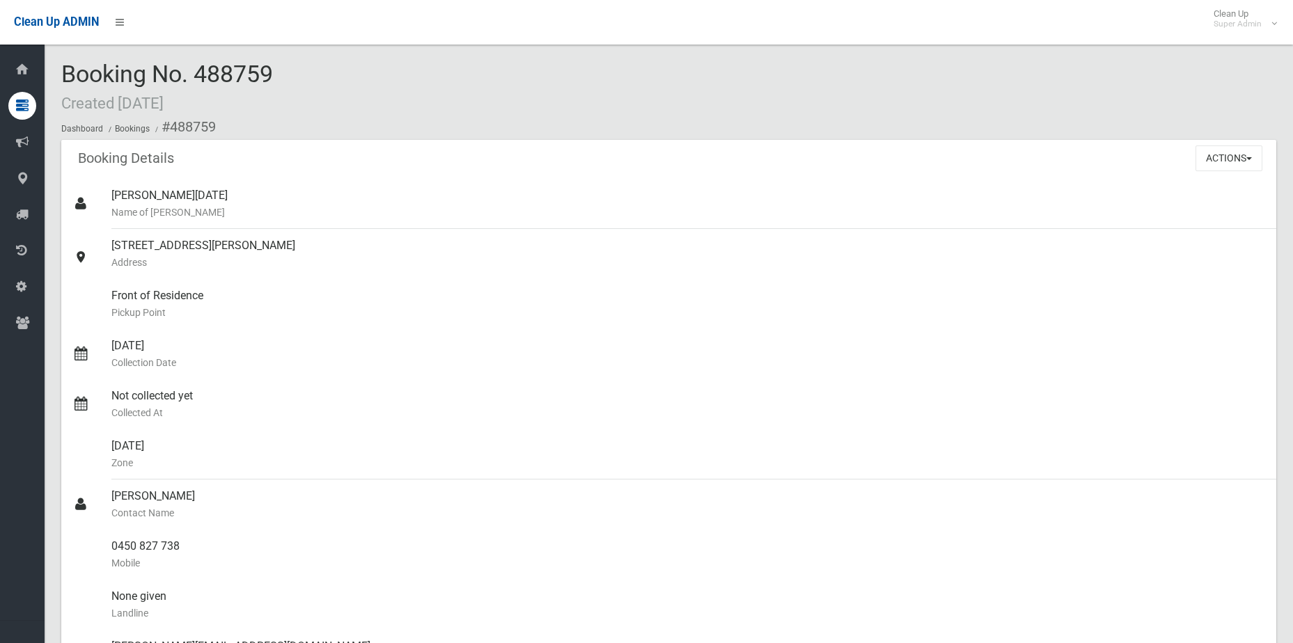
drag, startPoint x: 741, startPoint y: 269, endPoint x: 964, endPoint y: 168, distance: 244.6
click at [964, 168] on div "Booking Details Actions View Booking Edit Booking Clone Booking Add Booking Ima…" at bounding box center [668, 159] width 1215 height 39
drag, startPoint x: 1223, startPoint y: 156, endPoint x: 1204, endPoint y: 169, distance: 23.0
click at [1223, 156] on button "Actions" at bounding box center [1228, 159] width 67 height 26
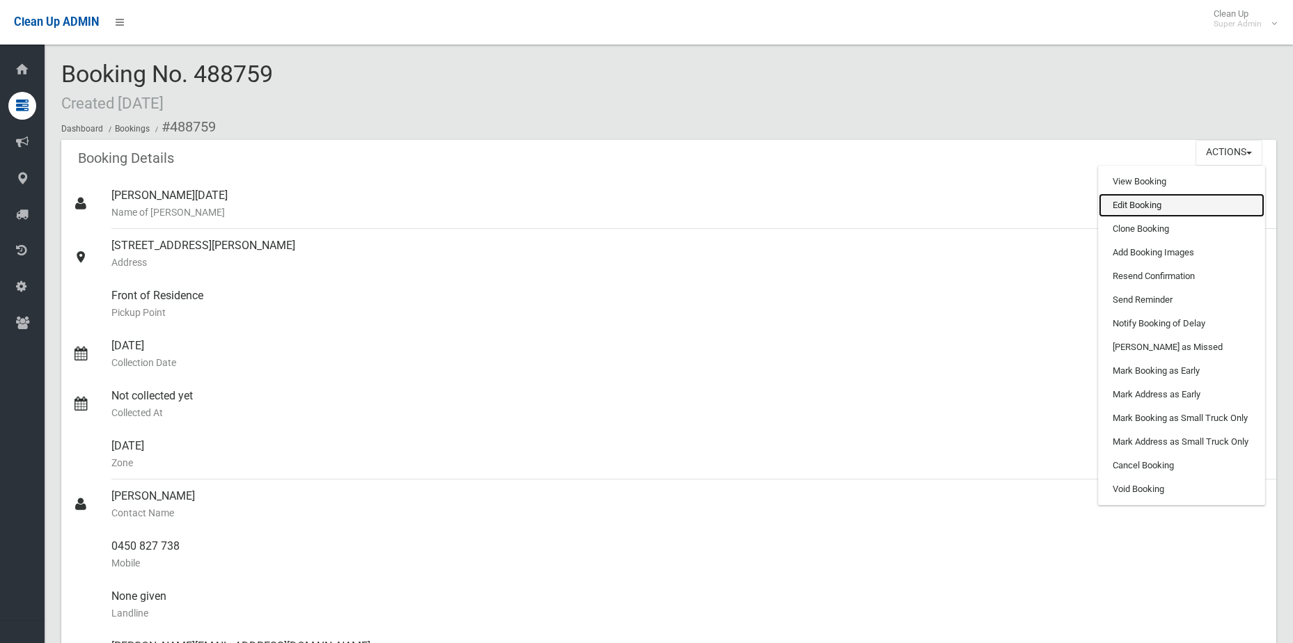
click at [1158, 205] on link "Edit Booking" at bounding box center [1182, 206] width 166 height 24
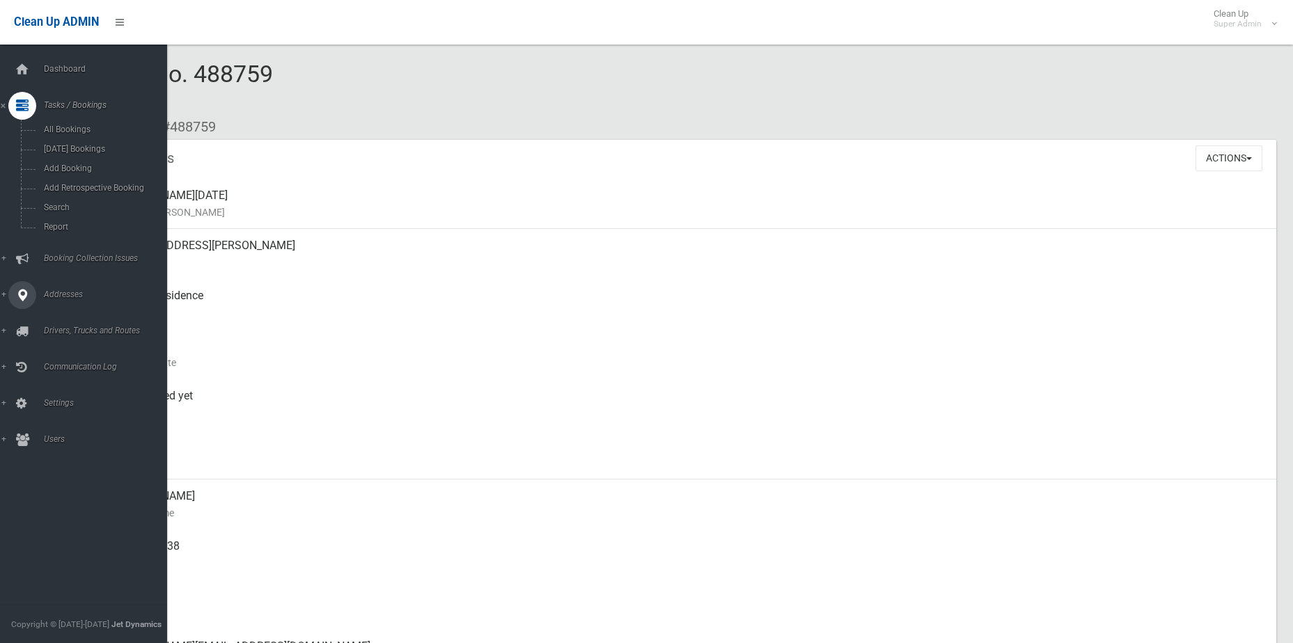
click at [56, 290] on span "Addresses" at bounding box center [109, 295] width 138 height 10
click at [57, 205] on span "All Addresses" at bounding box center [103, 202] width 126 height 10
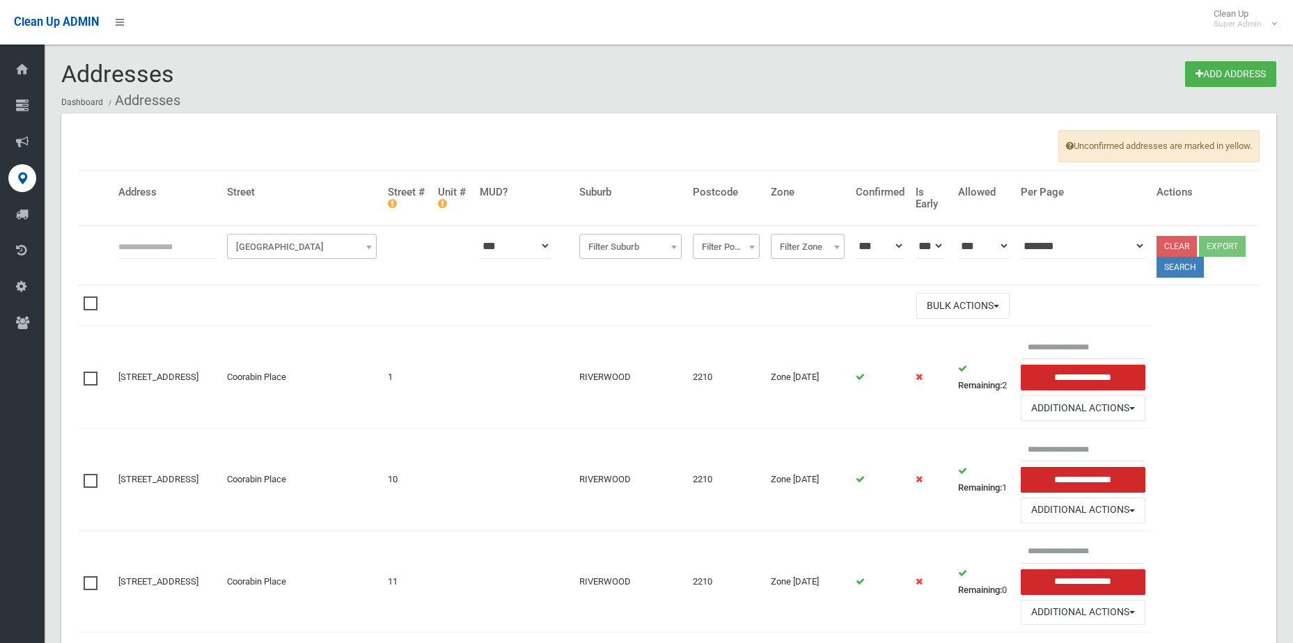
click at [202, 241] on input "text" at bounding box center [166, 246] width 97 height 26
type input "**********"
click button at bounding box center [0, 0] width 0 height 0
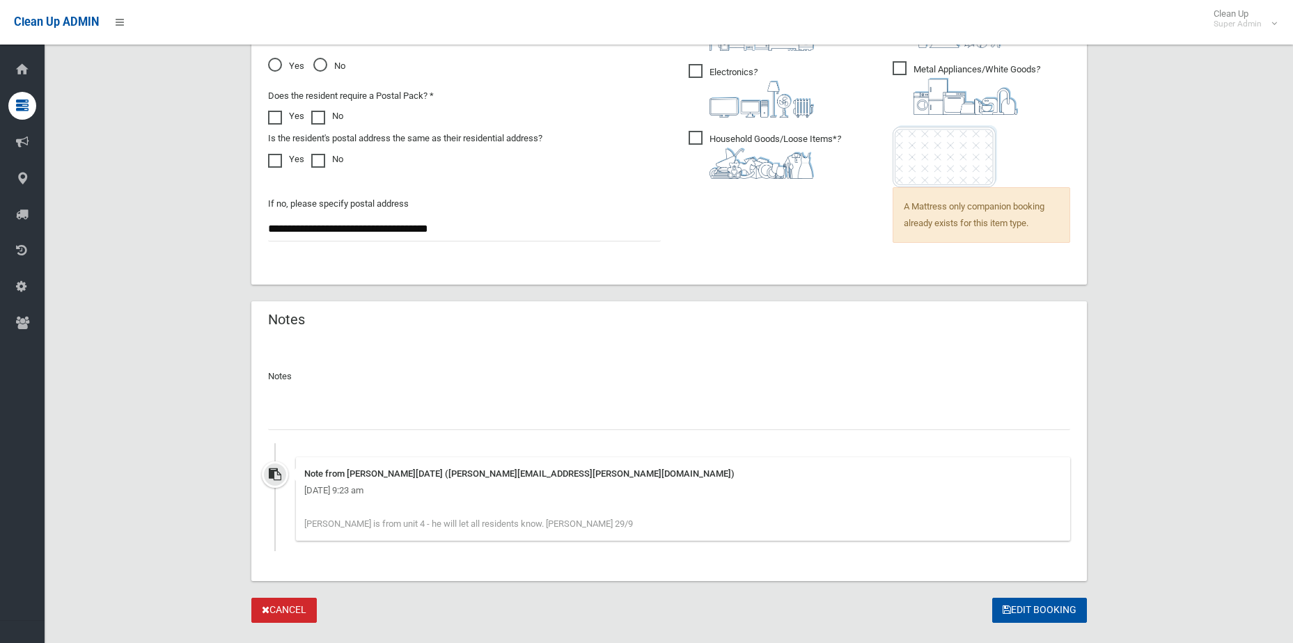
scroll to position [1081, 0]
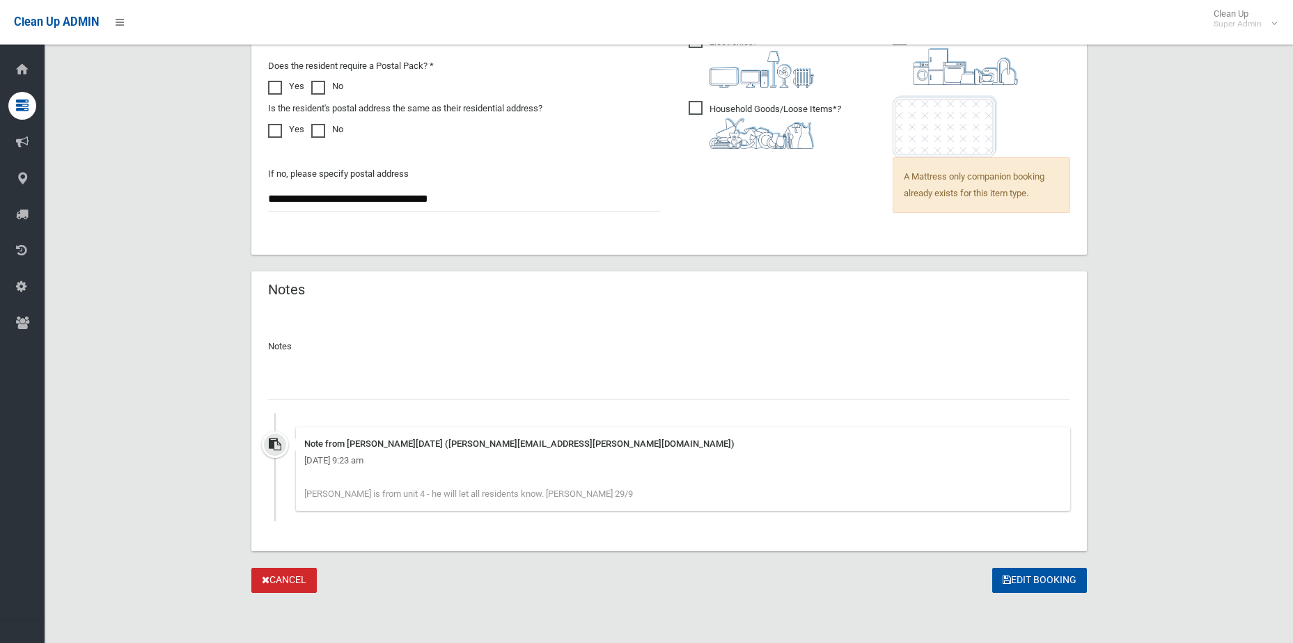
click at [434, 385] on input "text" at bounding box center [669, 388] width 802 height 26
type input "**********"
click at [1040, 585] on button "Edit Booking" at bounding box center [1039, 581] width 95 height 26
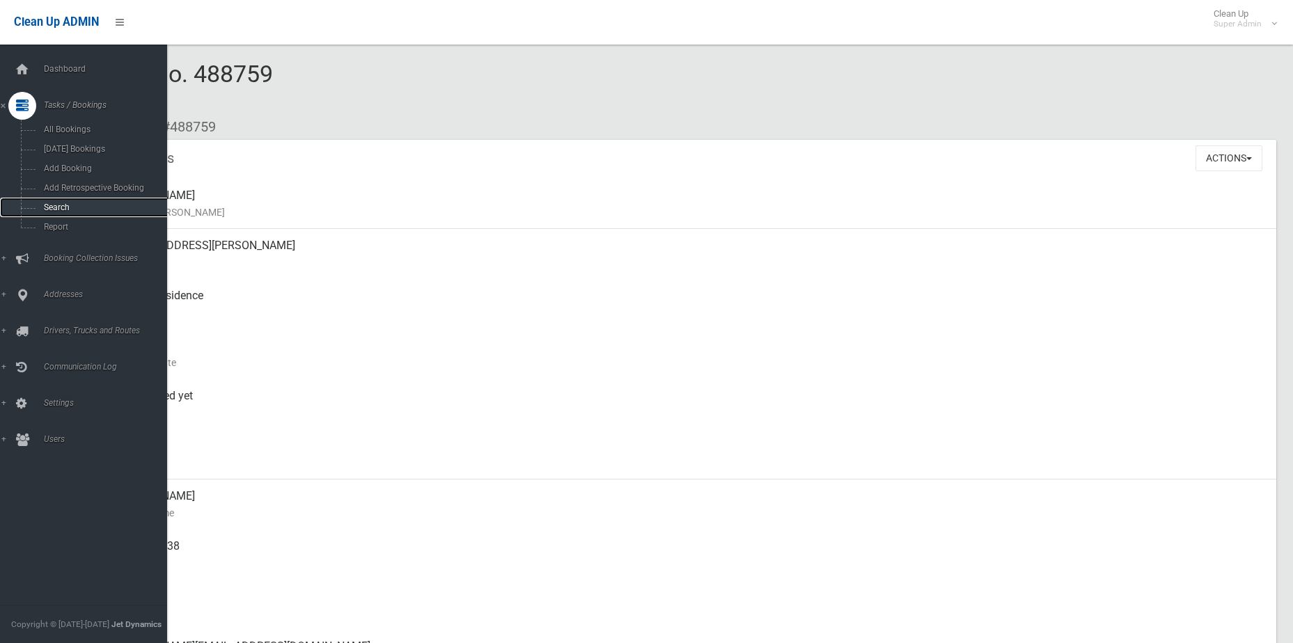
click at [101, 205] on span "Search" at bounding box center [103, 208] width 126 height 10
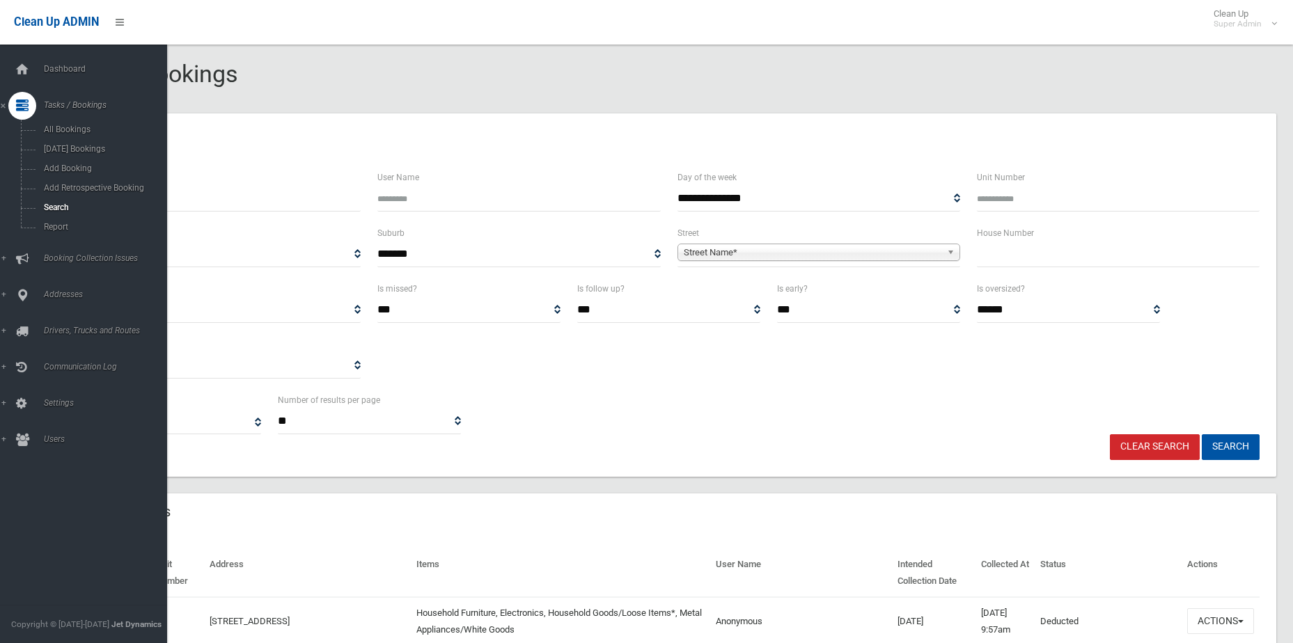
select select
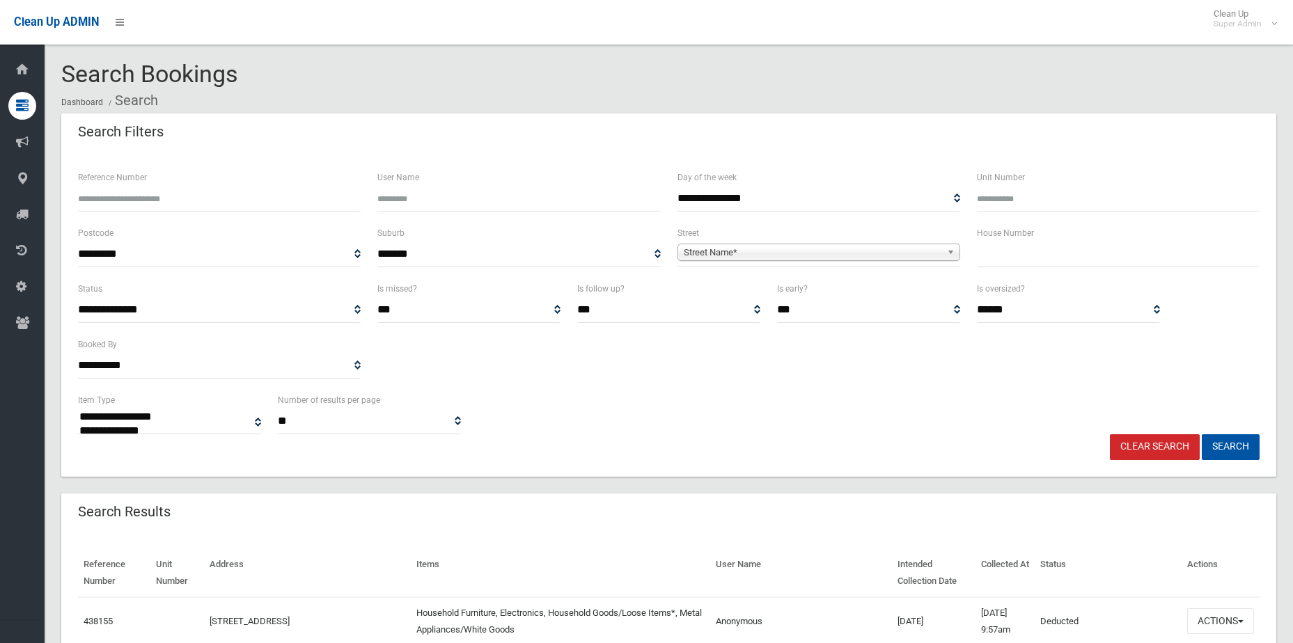
click at [877, 252] on span "Street Name*" at bounding box center [813, 252] width 258 height 17
type input "******"
type input "**"
click at [1202, 434] on button "Search" at bounding box center [1231, 447] width 58 height 26
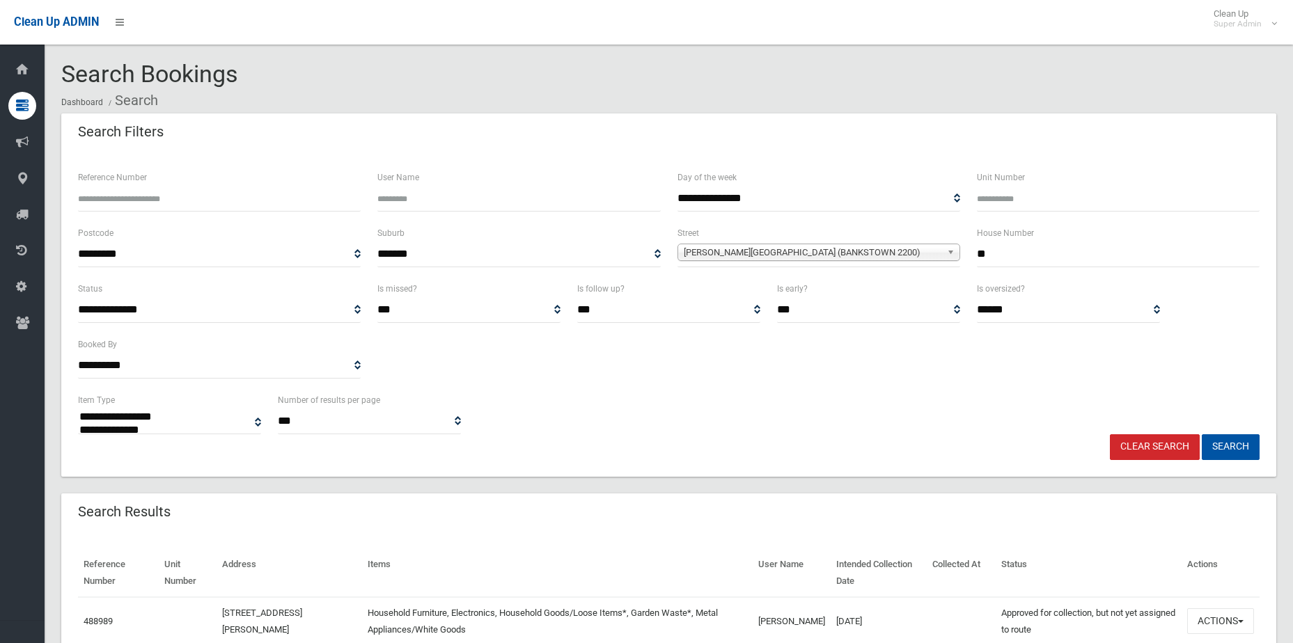
select select
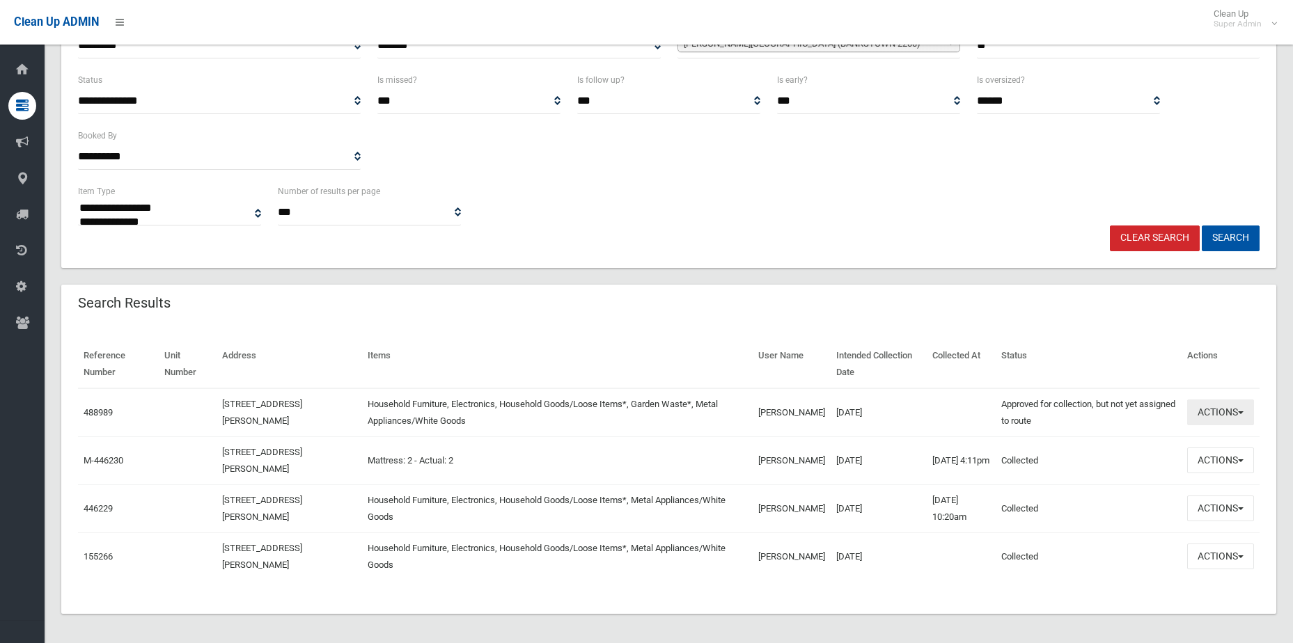
click at [1223, 405] on button "Actions" at bounding box center [1220, 413] width 67 height 26
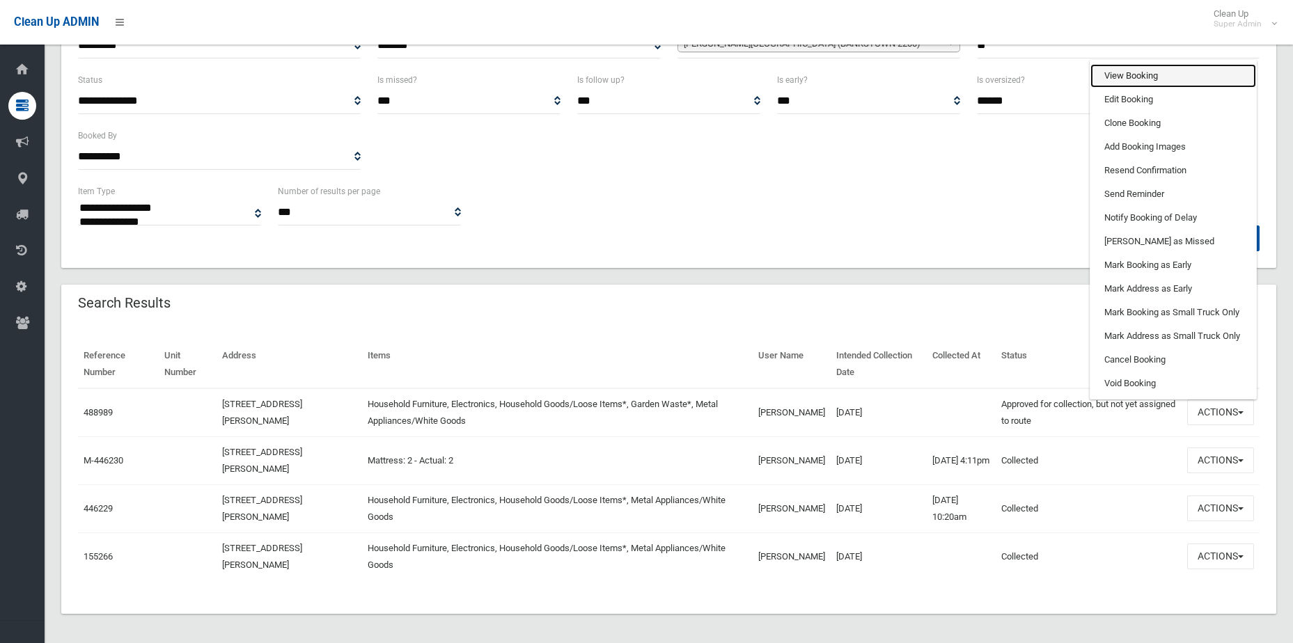
click at [1146, 70] on link "View Booking" at bounding box center [1173, 76] width 166 height 24
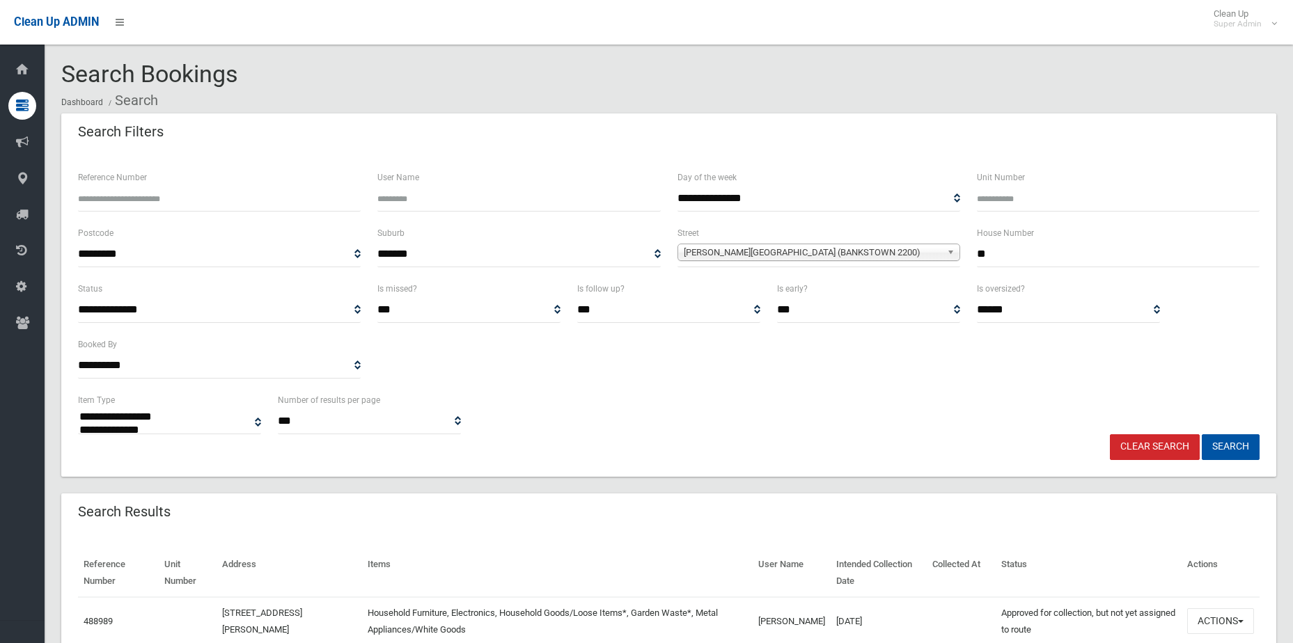
select select
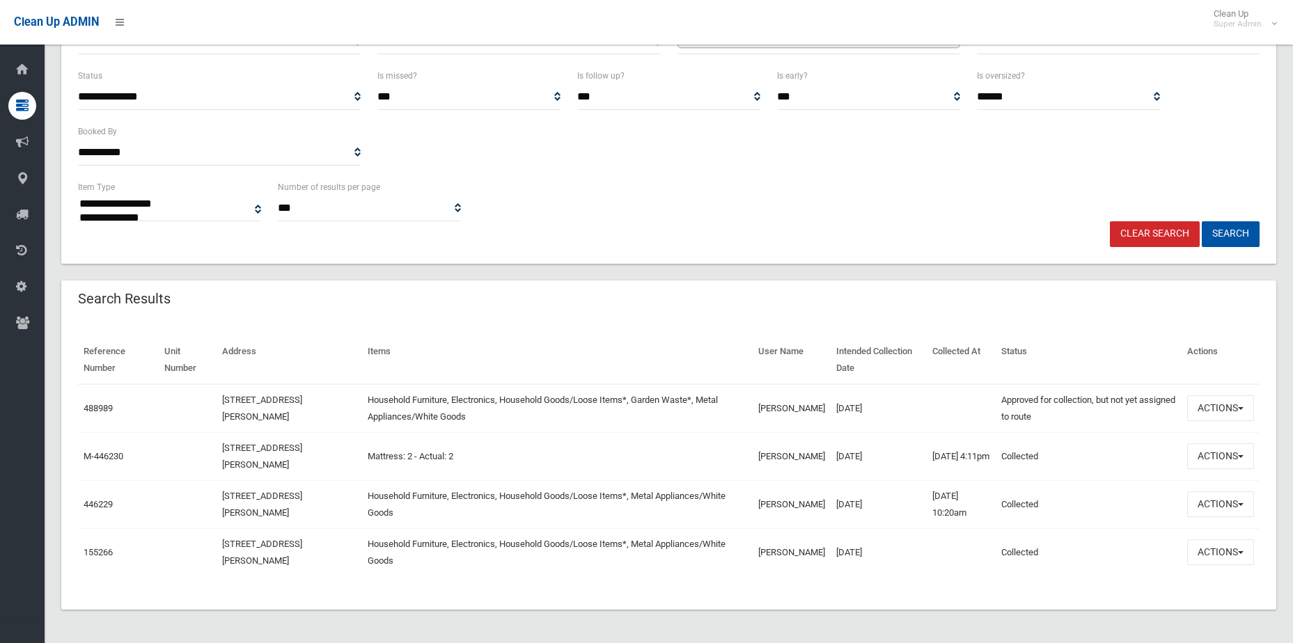
scroll to position [213, 0]
click at [1225, 407] on button "Actions" at bounding box center [1220, 408] width 67 height 26
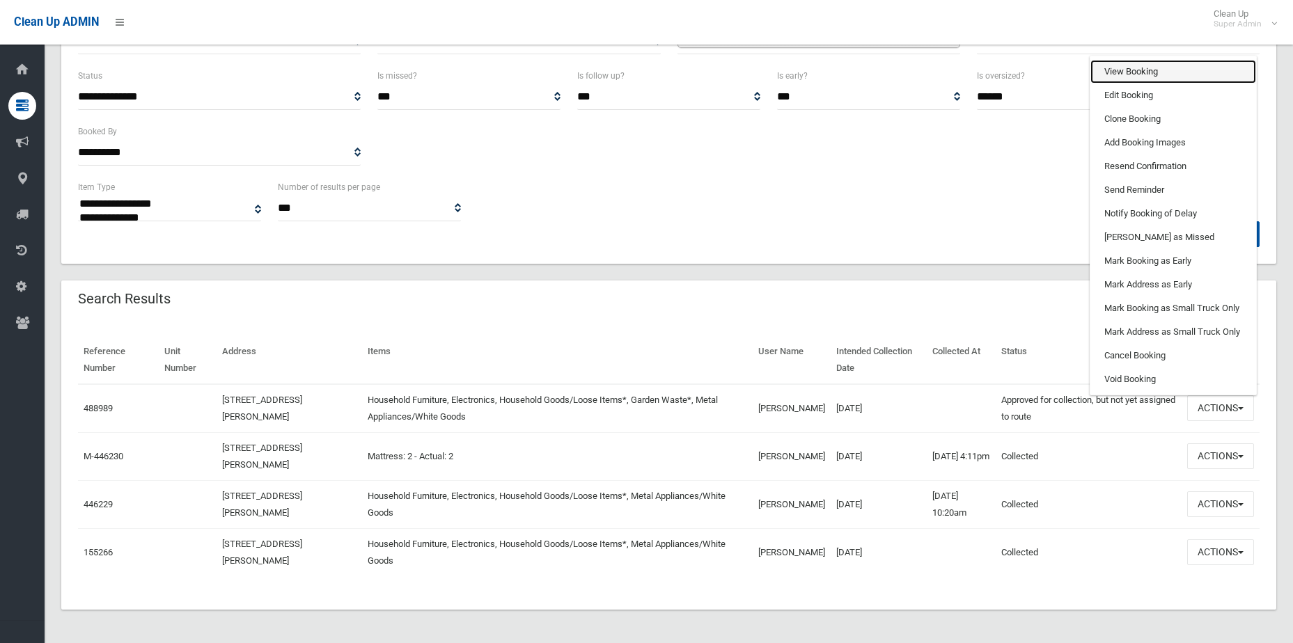
click at [1143, 72] on link "View Booking" at bounding box center [1173, 72] width 166 height 24
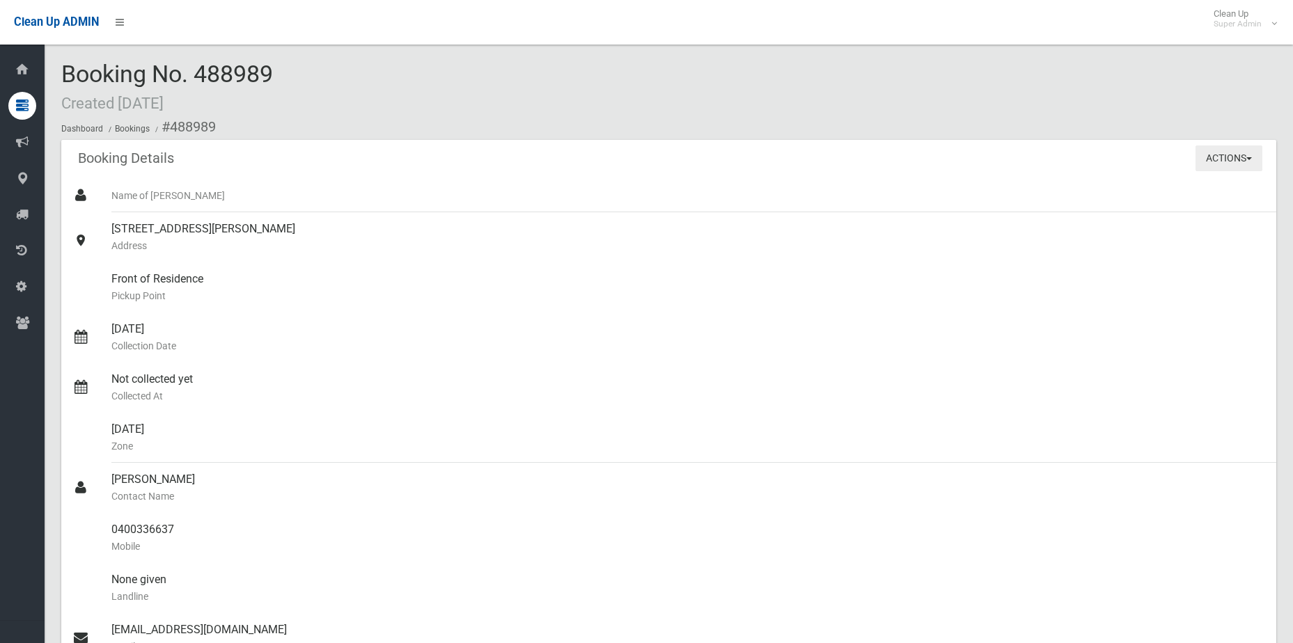
click at [1253, 154] on button "Actions" at bounding box center [1228, 159] width 67 height 26
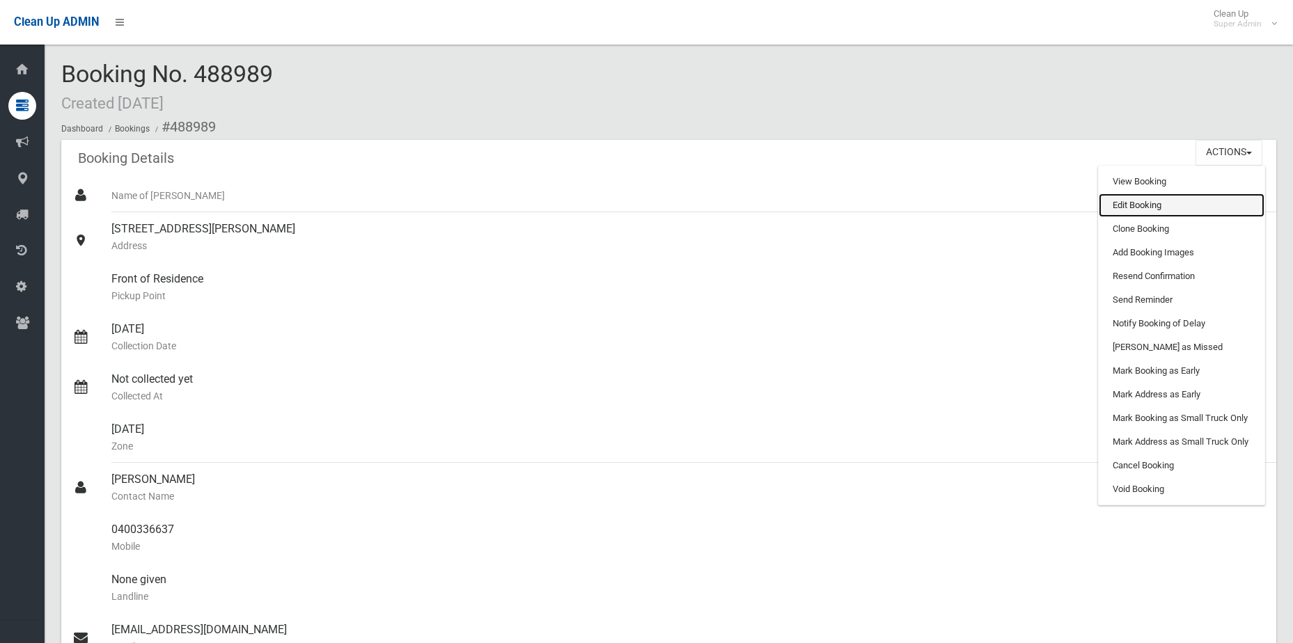
click at [1172, 196] on link "Edit Booking" at bounding box center [1182, 206] width 166 height 24
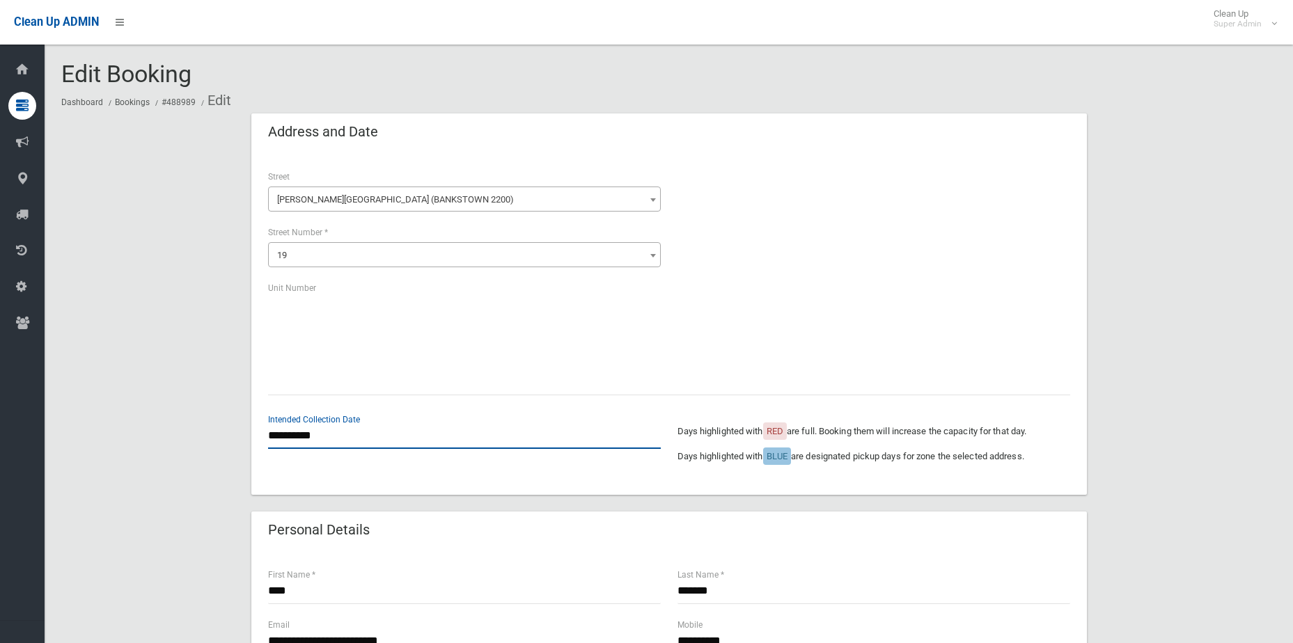
click at [308, 440] on input "**********" at bounding box center [464, 436] width 393 height 26
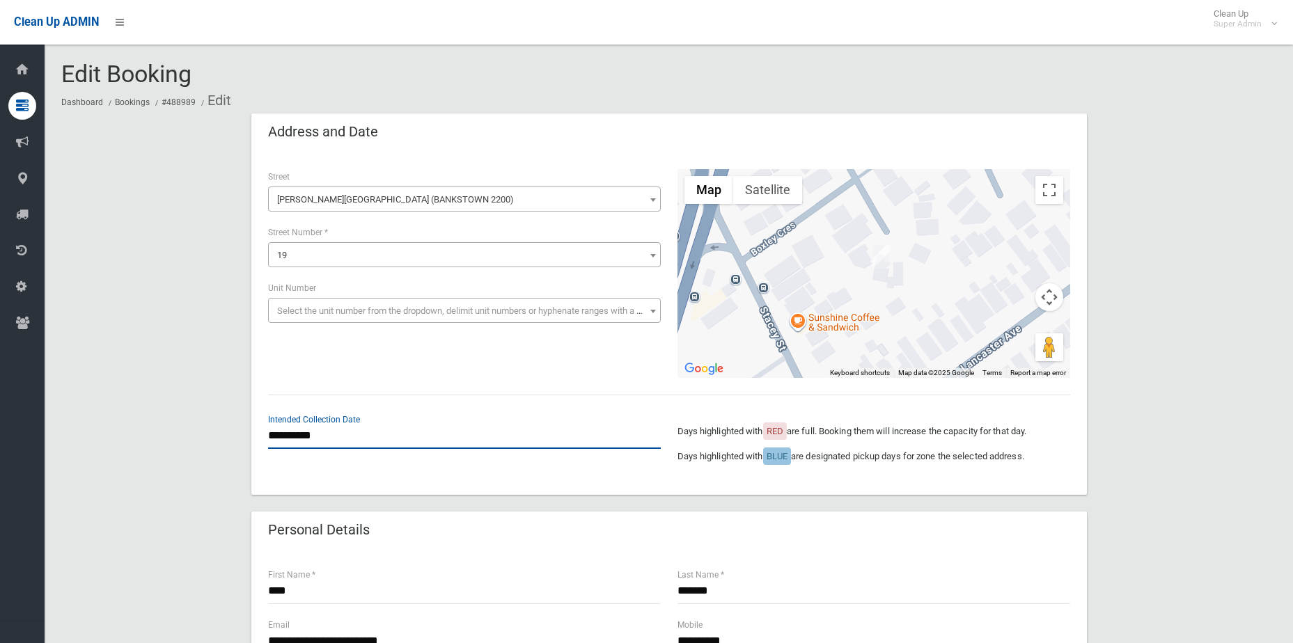
click at [302, 436] on input "**********" at bounding box center [464, 436] width 393 height 26
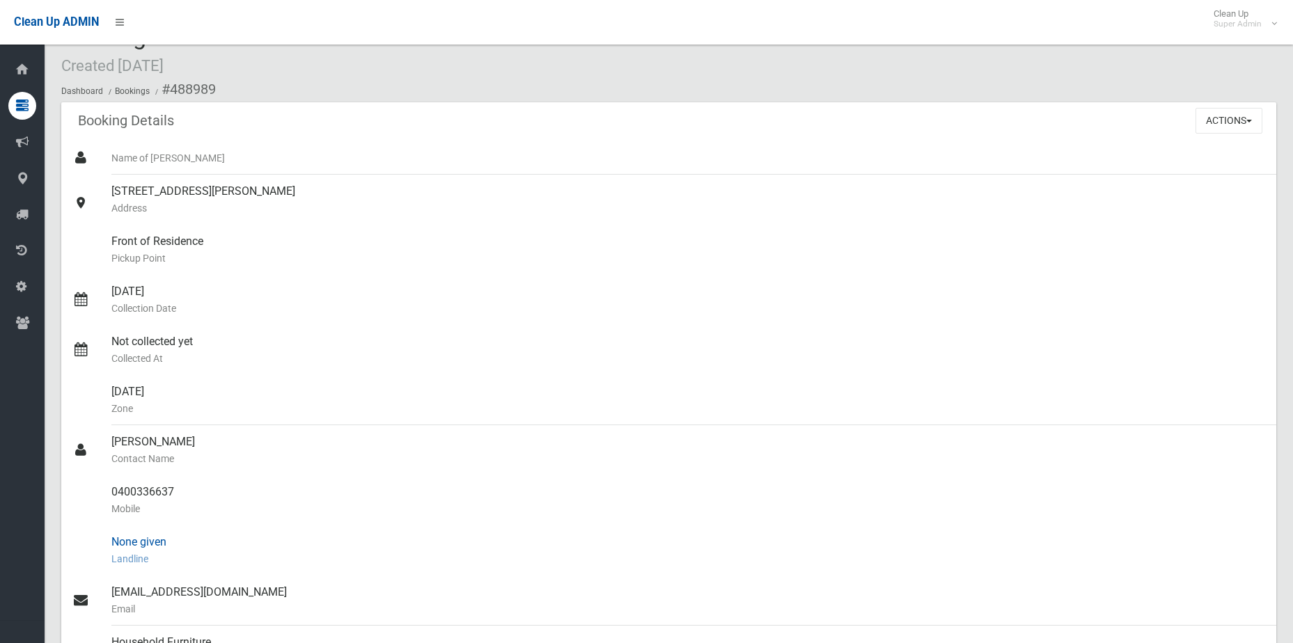
scroll to position [70, 0]
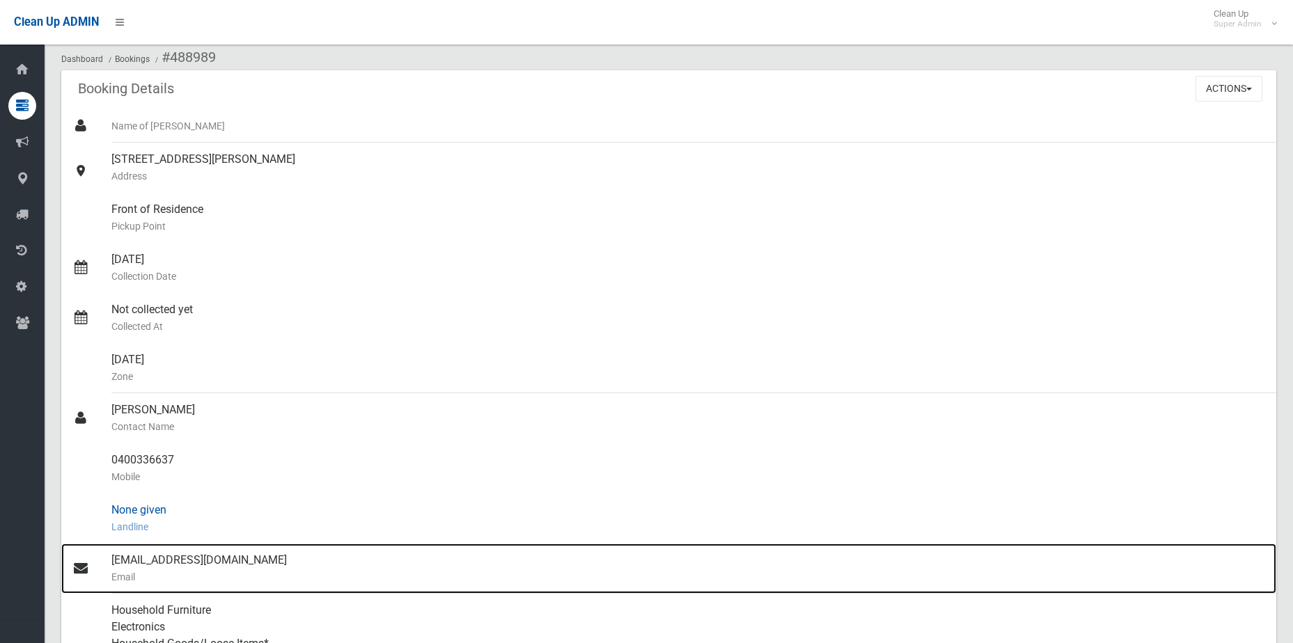
drag, startPoint x: 219, startPoint y: 554, endPoint x: 396, endPoint y: 505, distance: 184.3
click at [219, 554] on div "saris_concrete@hotmail.com Email" at bounding box center [688, 569] width 1154 height 50
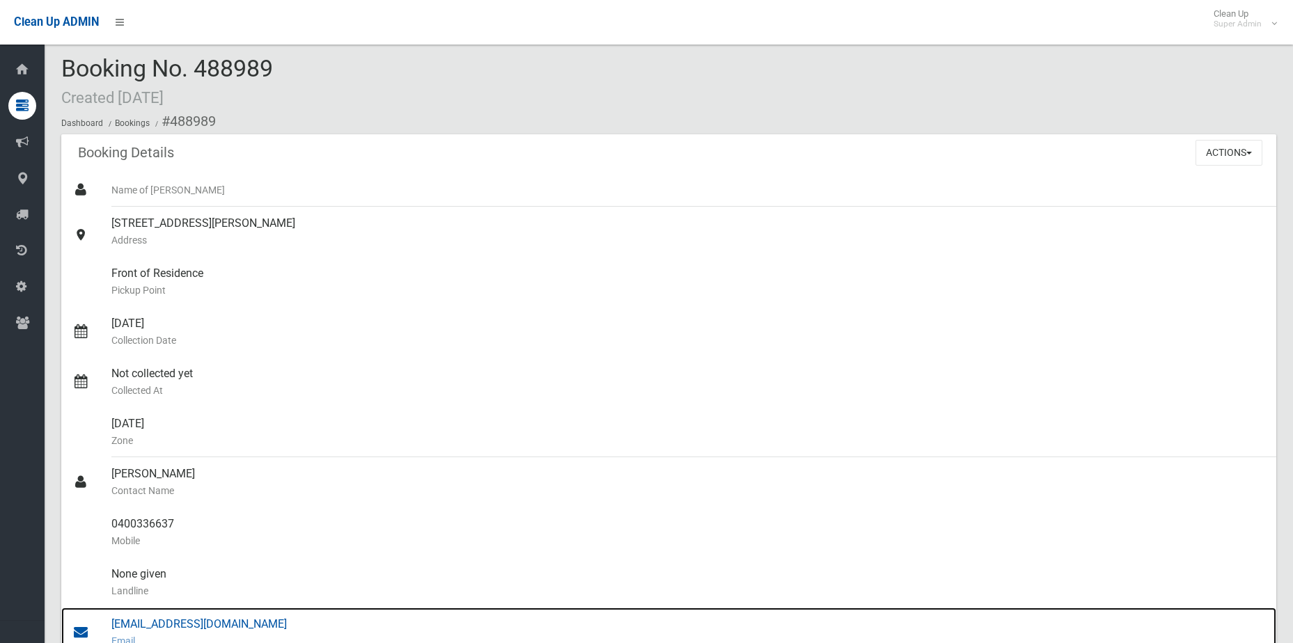
scroll to position [0, 0]
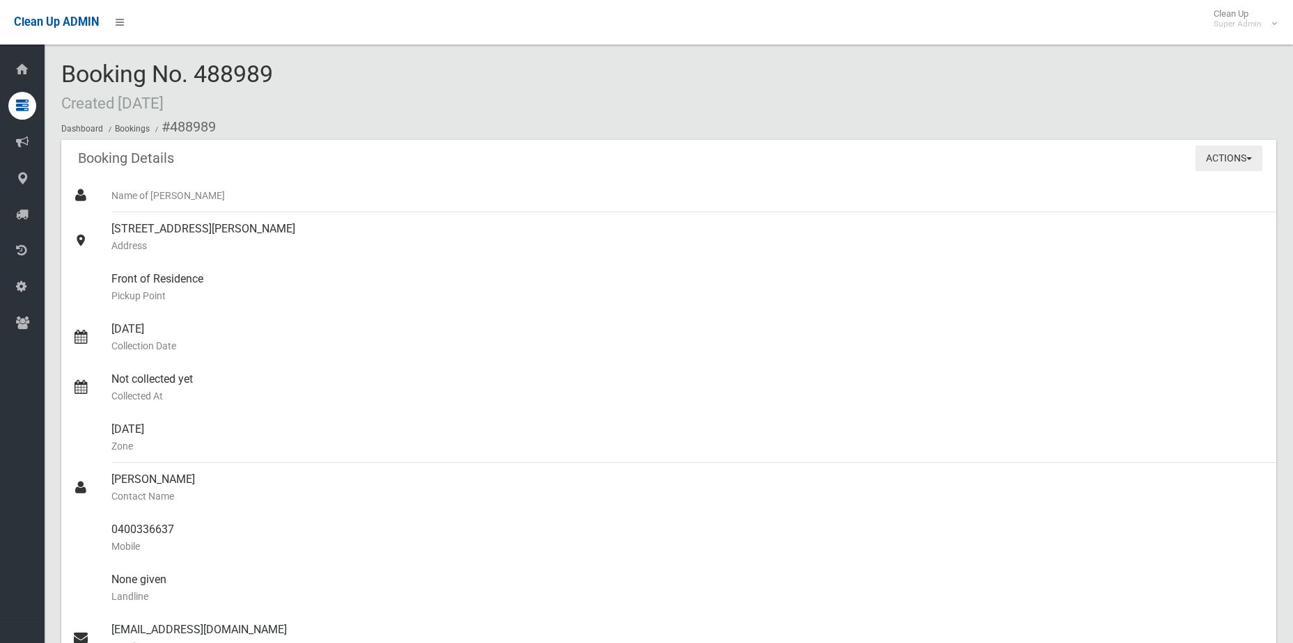
click at [1220, 170] on button "Actions" at bounding box center [1228, 159] width 67 height 26
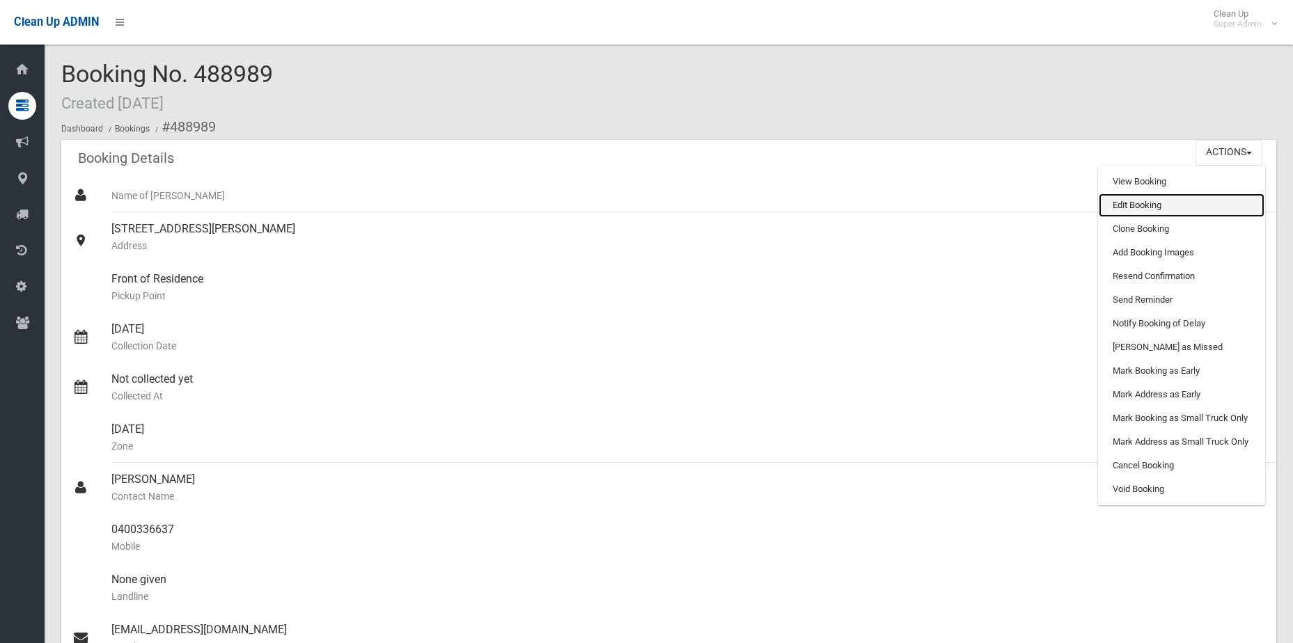
click at [1196, 205] on link "Edit Booking" at bounding box center [1182, 206] width 166 height 24
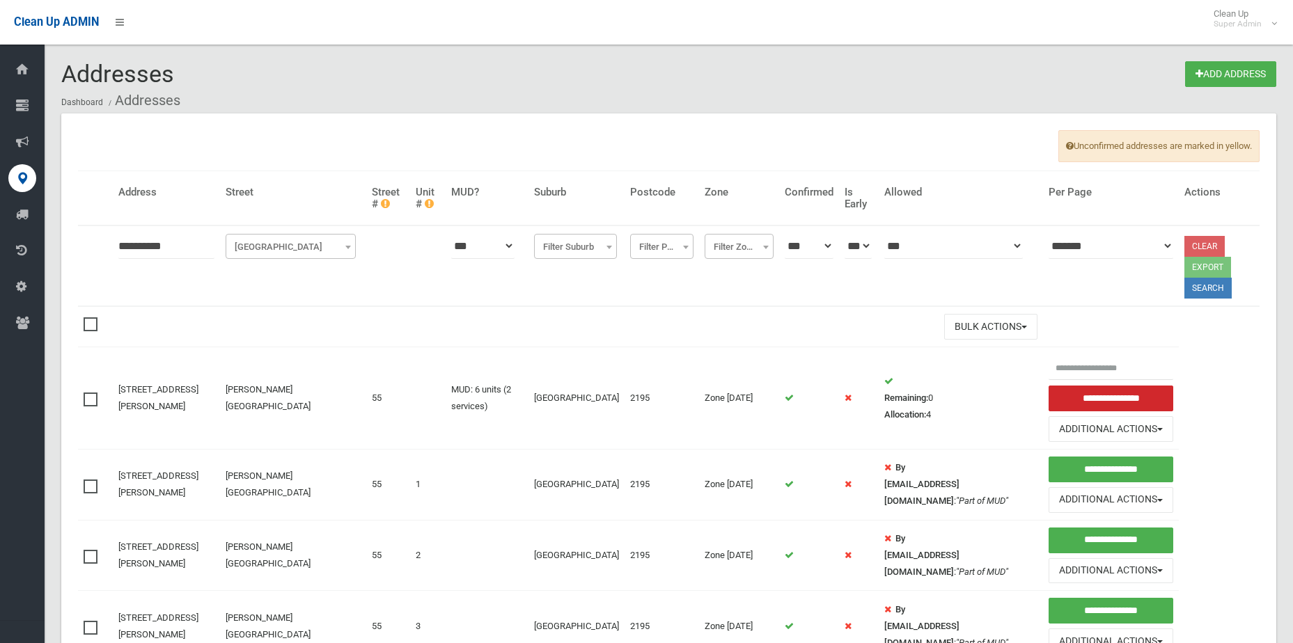
drag, startPoint x: 196, startPoint y: 251, endPoint x: -65, endPoint y: 223, distance: 262.6
click at [0, 223] on html "Clean Up ADMIN Clean Up Super Admin Logout Addresses Add Address Dashboard Addr…" at bounding box center [646, 321] width 1293 height 643
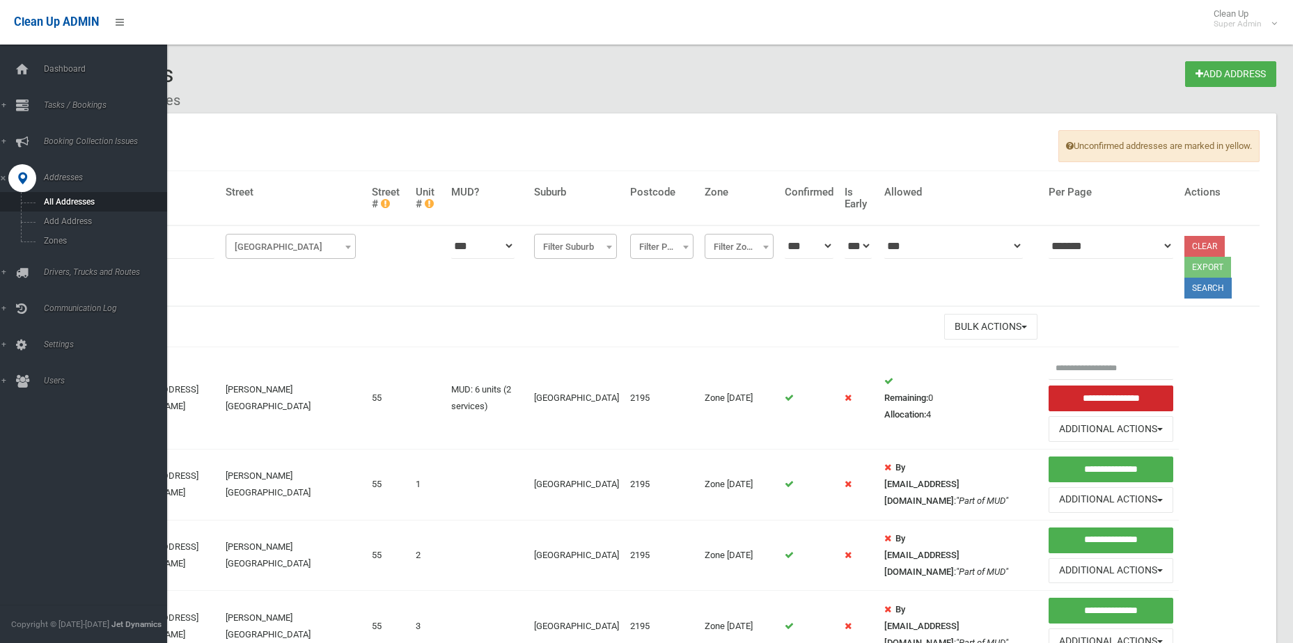
type input "*********"
click button at bounding box center [0, 0] width 0 height 0
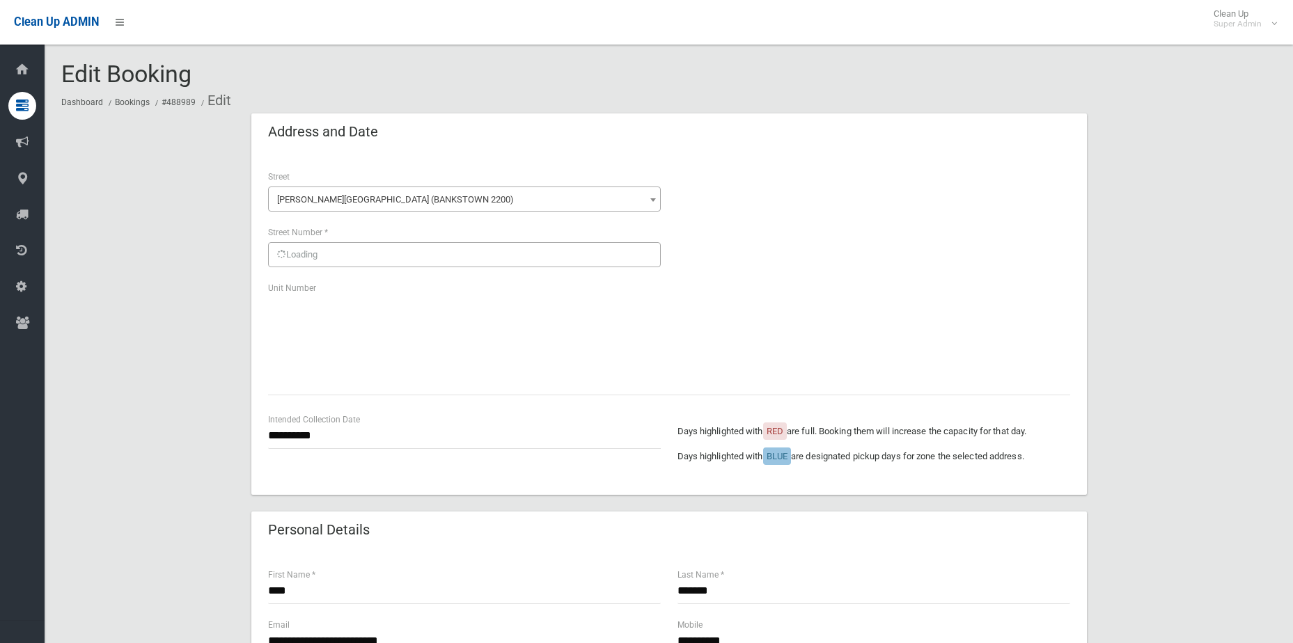
click at [292, 421] on div "**********" at bounding box center [464, 430] width 393 height 37
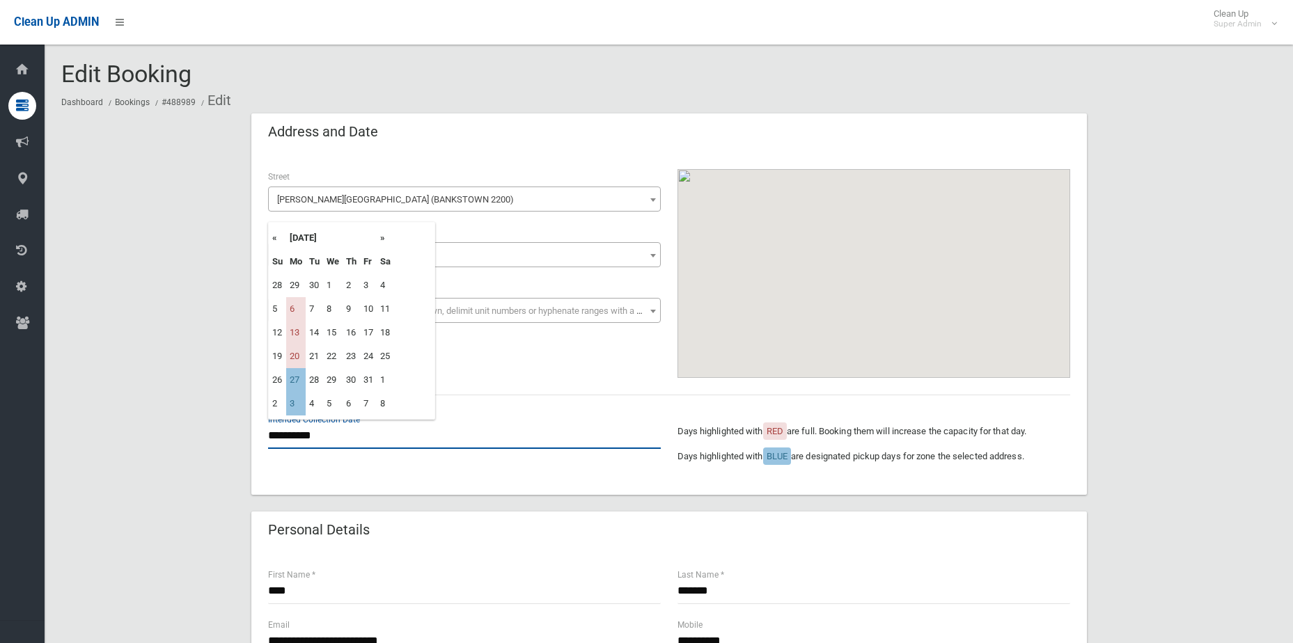
click at [292, 423] on input "**********" at bounding box center [464, 436] width 393 height 26
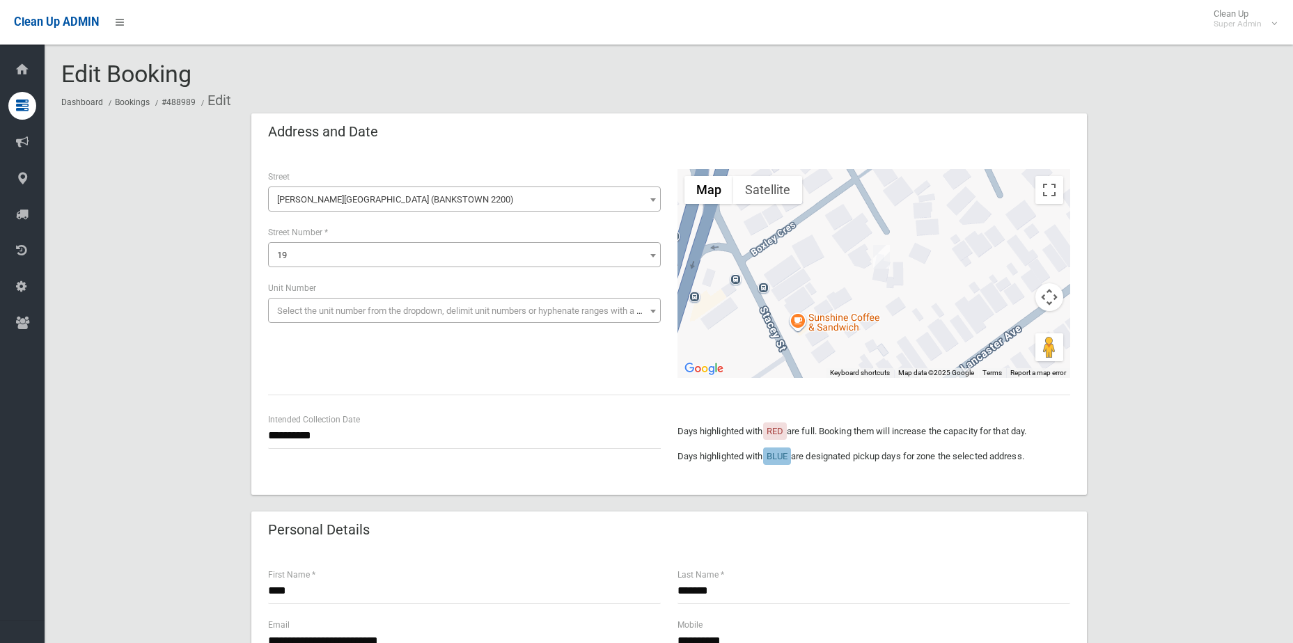
click at [291, 439] on input "**********" at bounding box center [464, 436] width 393 height 26
drag, startPoint x: 146, startPoint y: 432, endPoint x: 228, endPoint y: 634, distance: 218.9
